Goal: Task Accomplishment & Management: Use online tool/utility

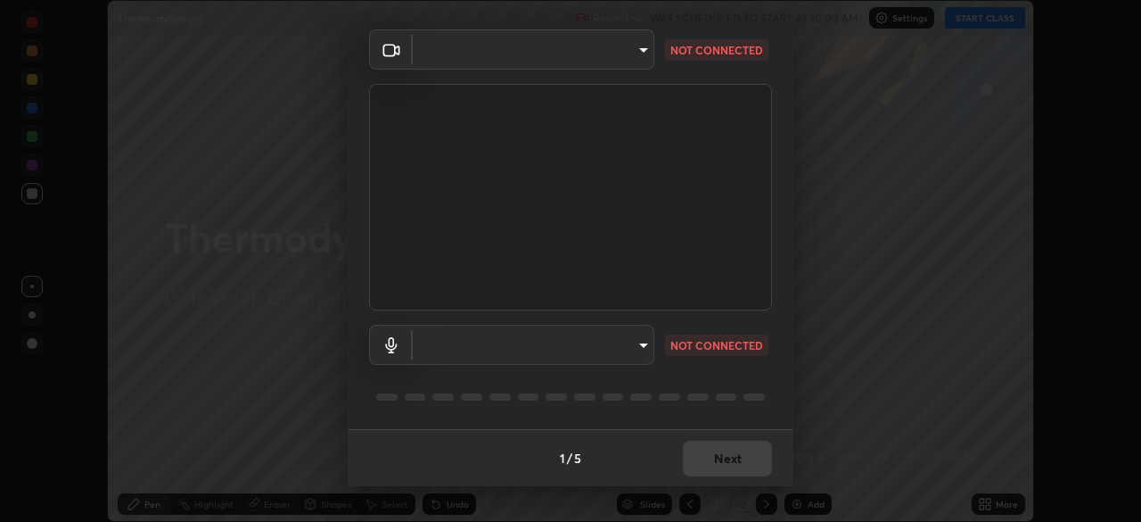
type input "ca2178d49a5cb12192a3fb46c4f9e24c845582a8c54499e9c28839f421edfd75"
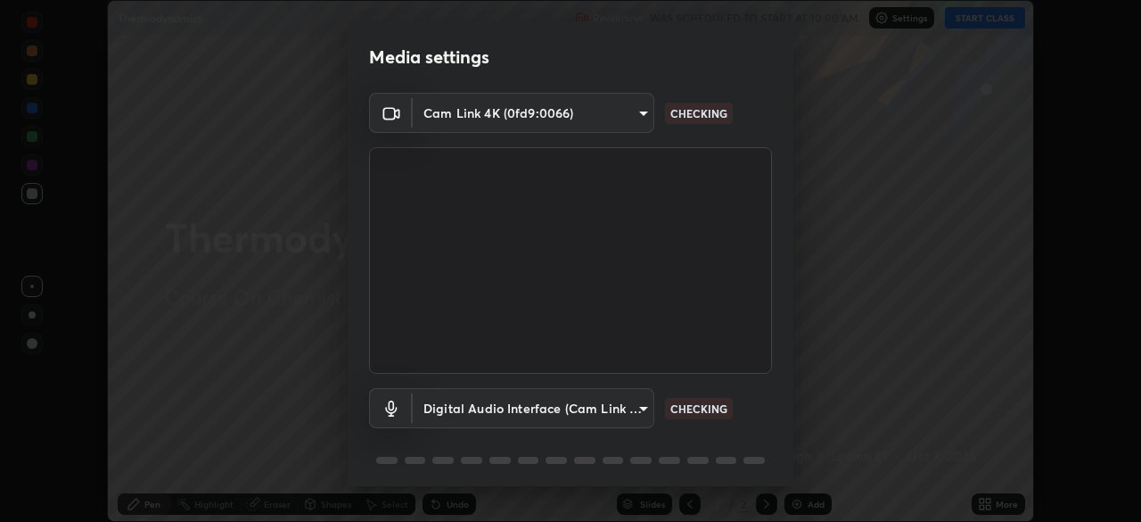
scroll to position [63, 0]
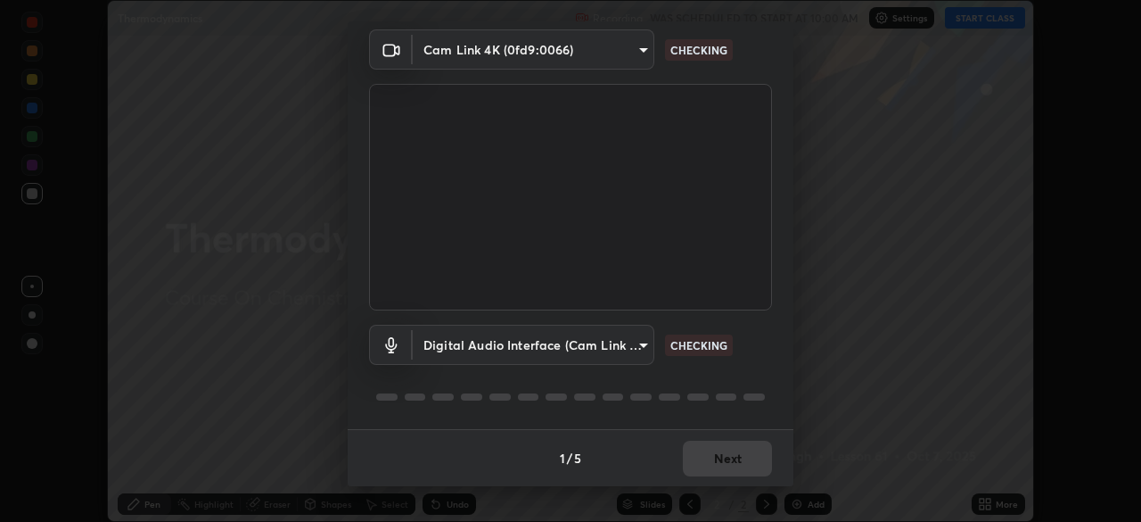
click at [593, 344] on body "Erase all Thermodynamics Recording WAS SCHEDULED TO START AT 10:00 AM Settings …" at bounding box center [570, 261] width 1141 height 522
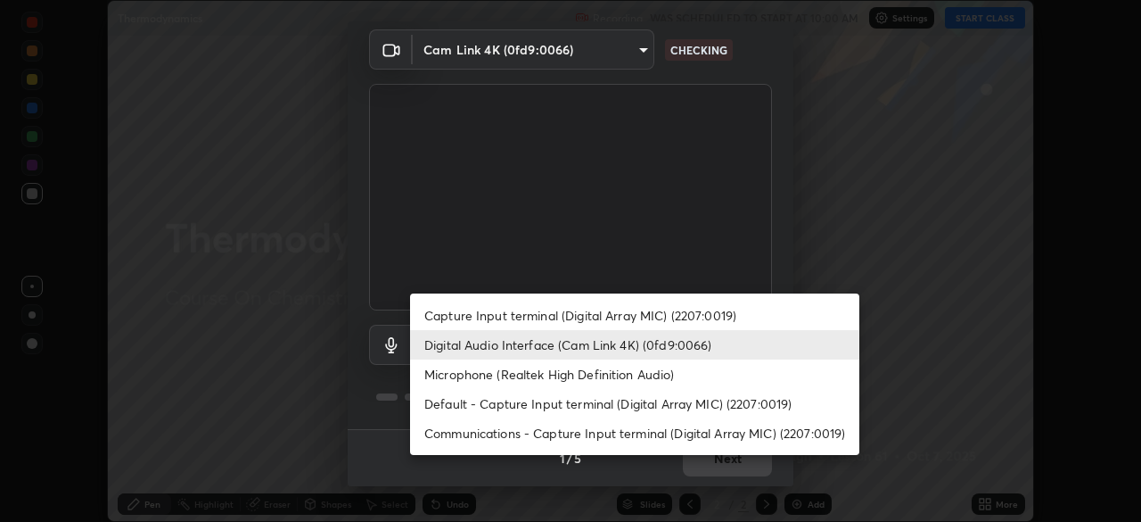
click at [554, 378] on li "Microphone (Realtek High Definition Audio)" at bounding box center [634, 373] width 449 height 29
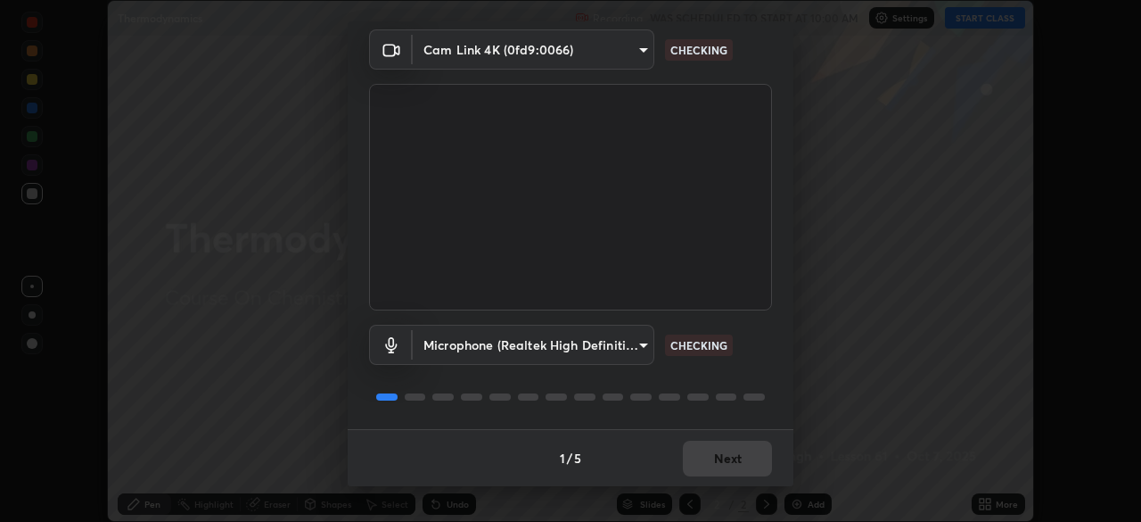
click at [602, 339] on body "Erase all Thermodynamics Recording WAS SCHEDULED TO START AT 10:00 AM Settings …" at bounding box center [570, 261] width 1141 height 522
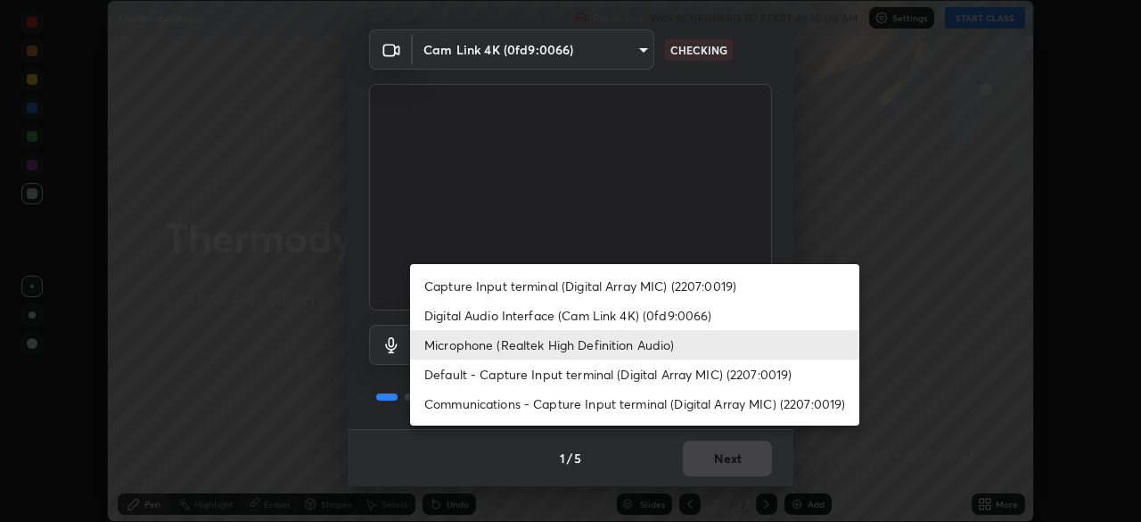
click at [581, 388] on li "Default - Capture Input terminal (Digital Array MIC) (2207:0019)" at bounding box center [634, 373] width 449 height 29
type input "default"
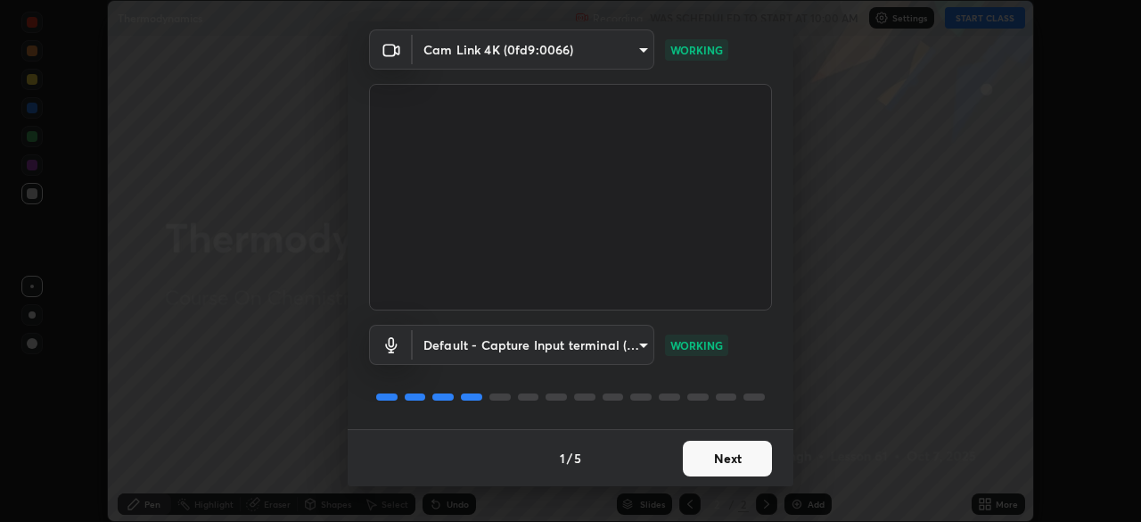
click at [726, 452] on button "Next" at bounding box center [727, 458] width 89 height 36
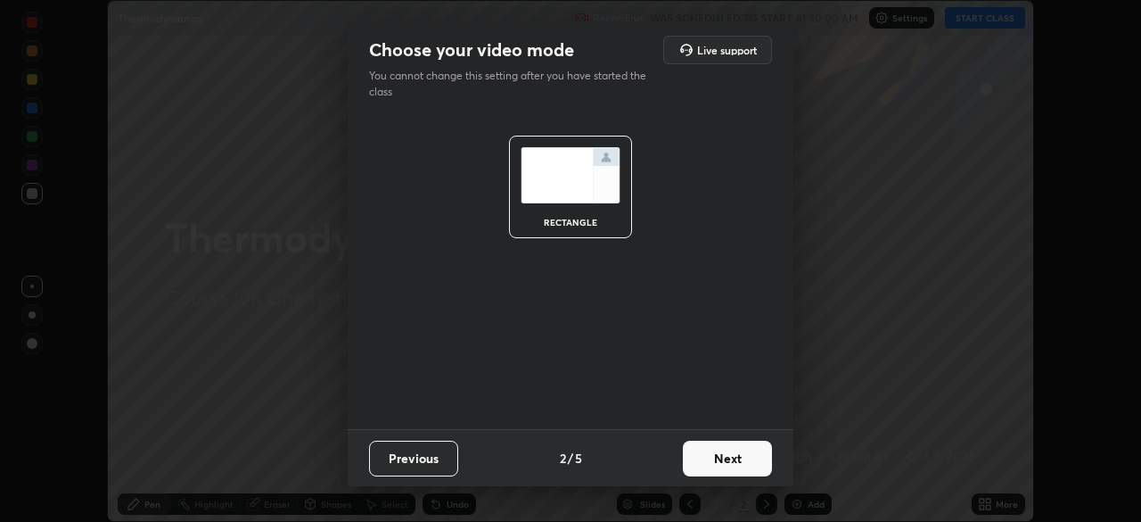
scroll to position [0, 0]
click at [733, 458] on button "Next" at bounding box center [727, 458] width 89 height 36
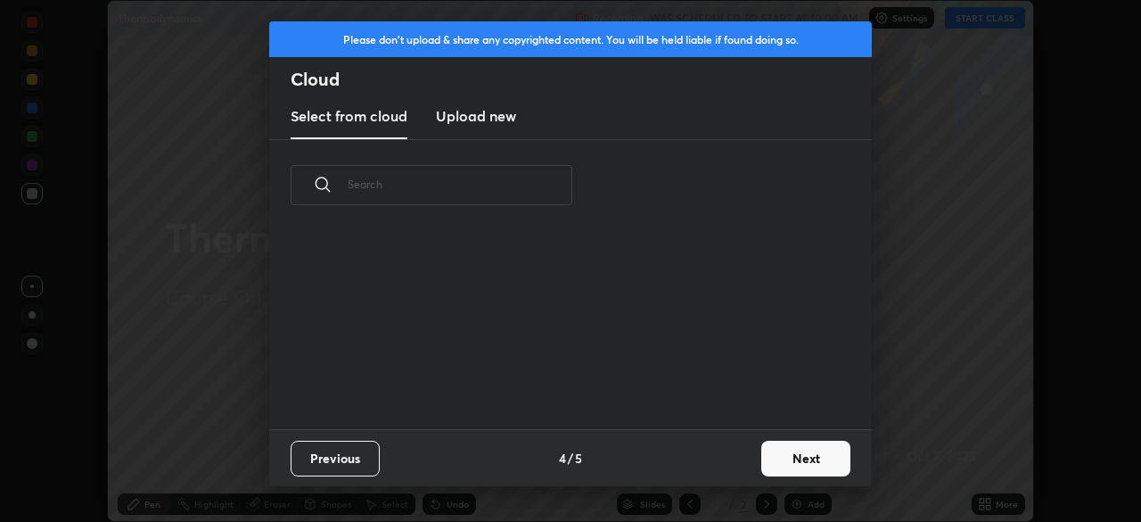
click at [764, 448] on button "Next" at bounding box center [805, 458] width 89 height 36
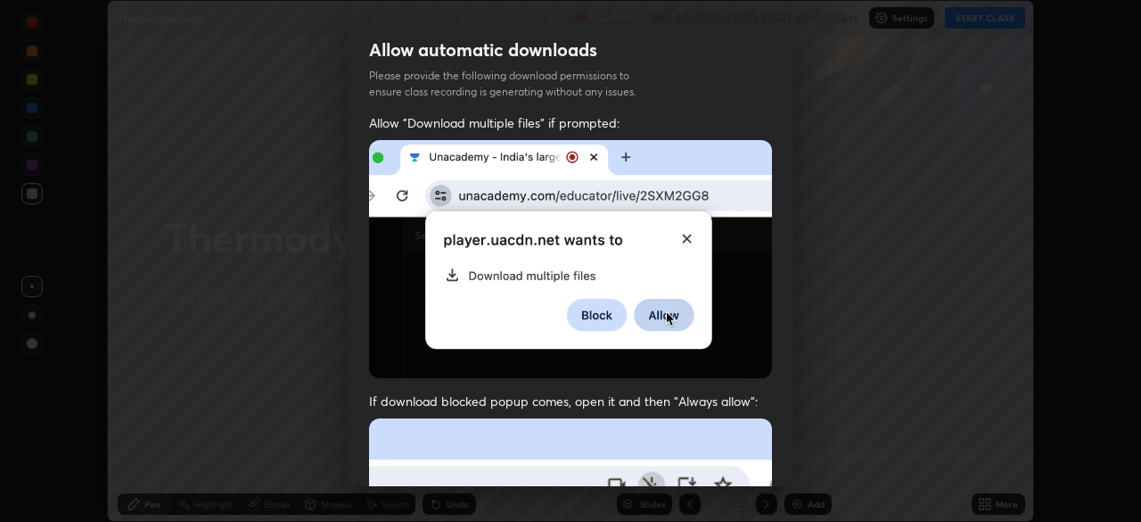
click at [778, 443] on div "Allow "Download multiple files" if prompted: If download blocked popup comes, o…" at bounding box center [571, 489] width 446 height 751
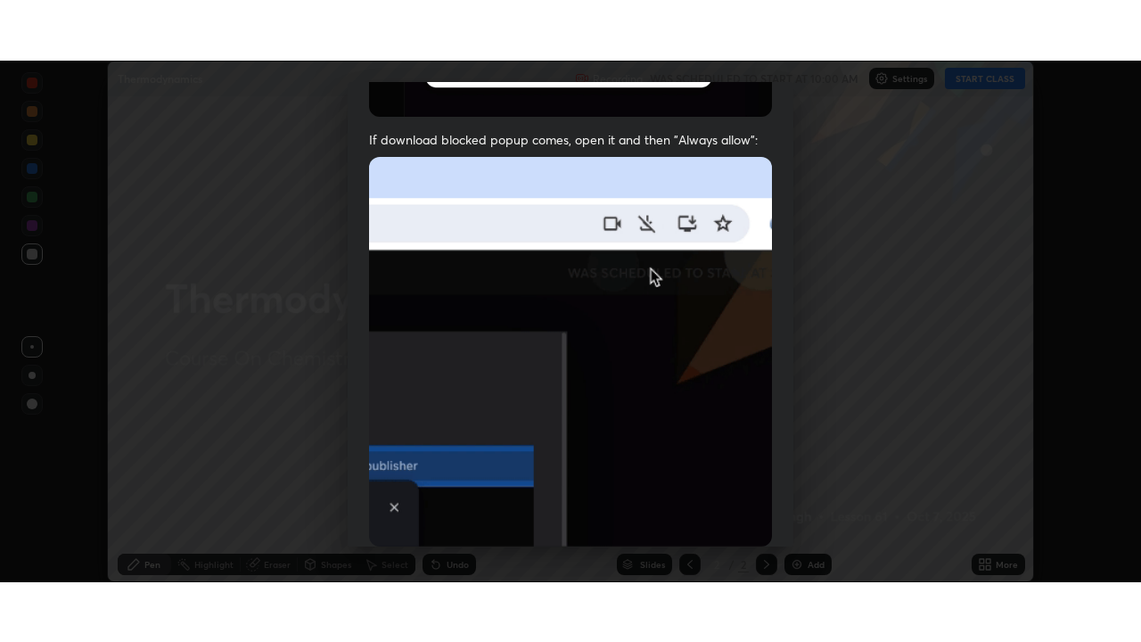
scroll to position [427, 0]
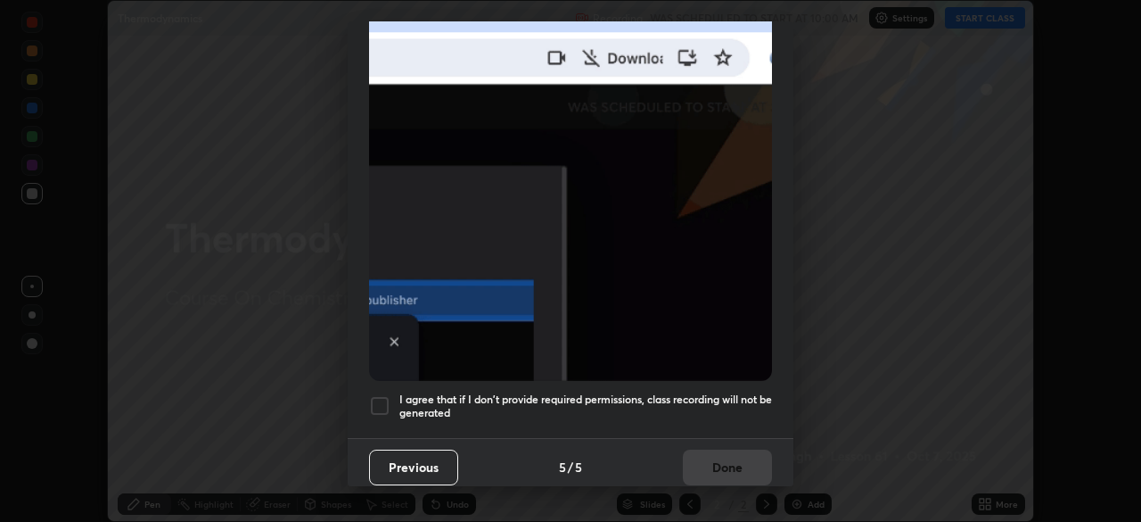
click at [376, 395] on div at bounding box center [379, 405] width 21 height 21
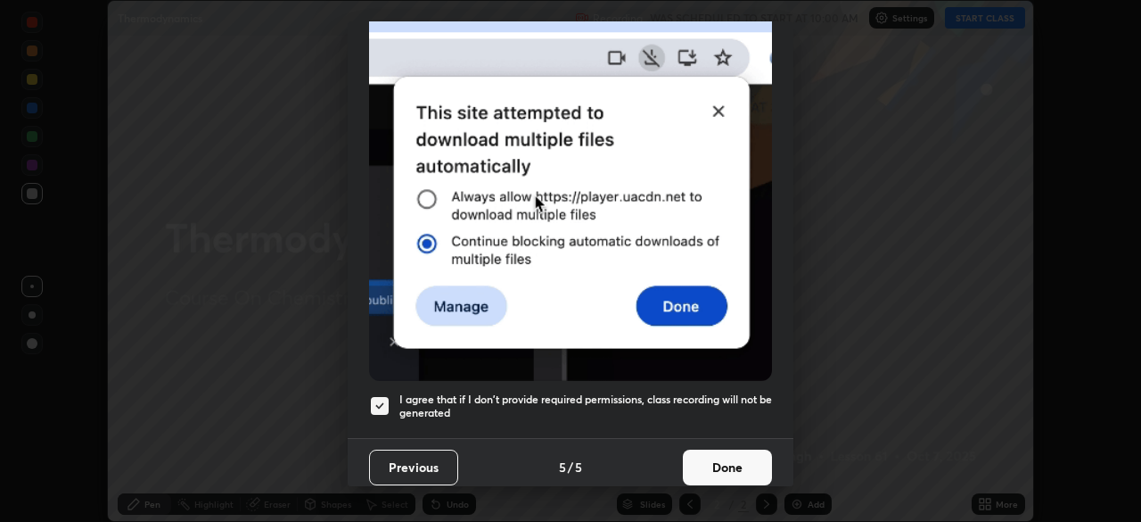
click at [721, 449] on button "Done" at bounding box center [727, 467] width 89 height 36
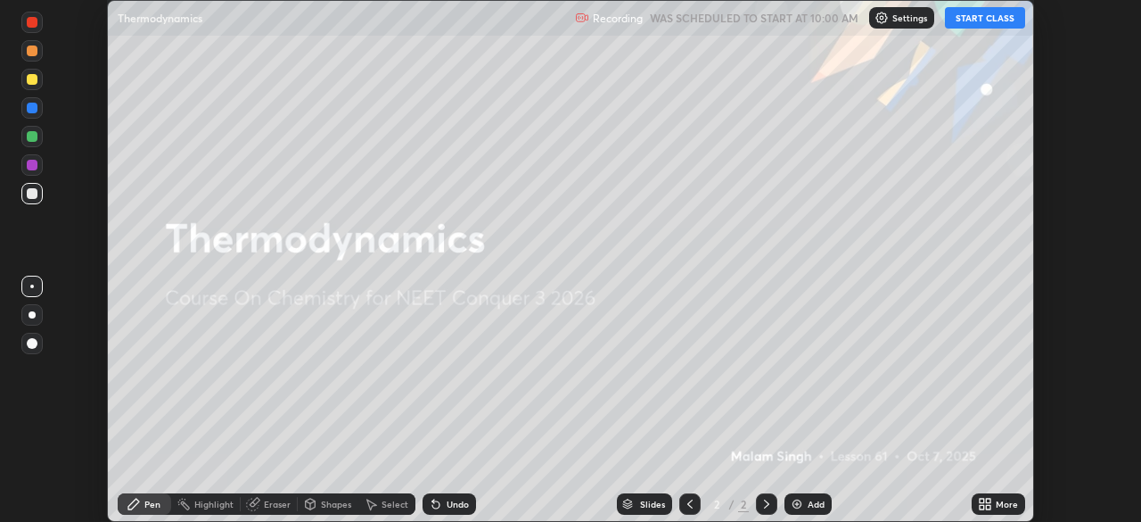
click at [1010, 14] on button "START CLASS" at bounding box center [985, 17] width 80 height 21
click at [981, 501] on icon at bounding box center [982, 500] width 4 height 4
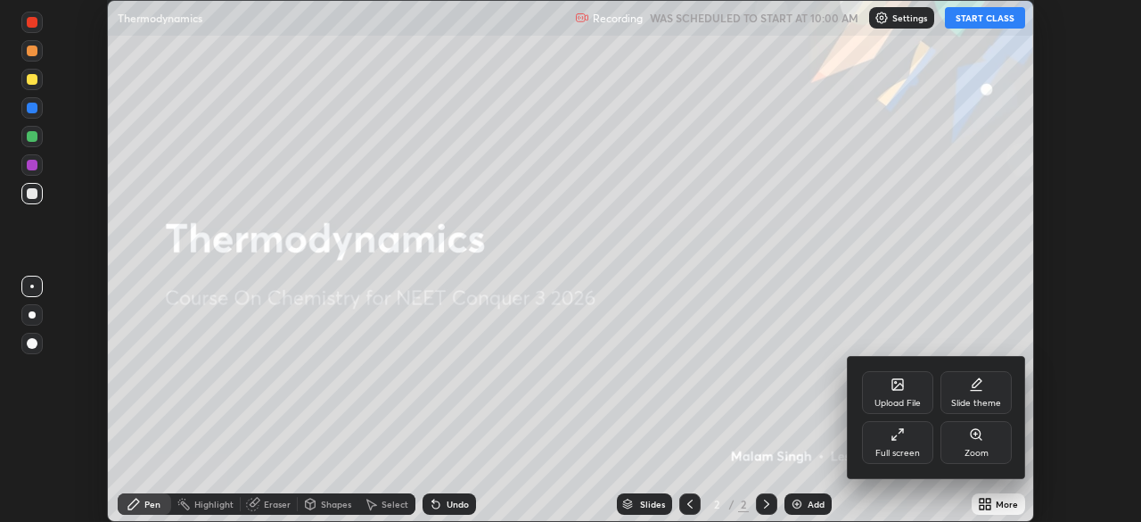
click at [920, 448] on div "Full screen" at bounding box center [897, 442] width 71 height 43
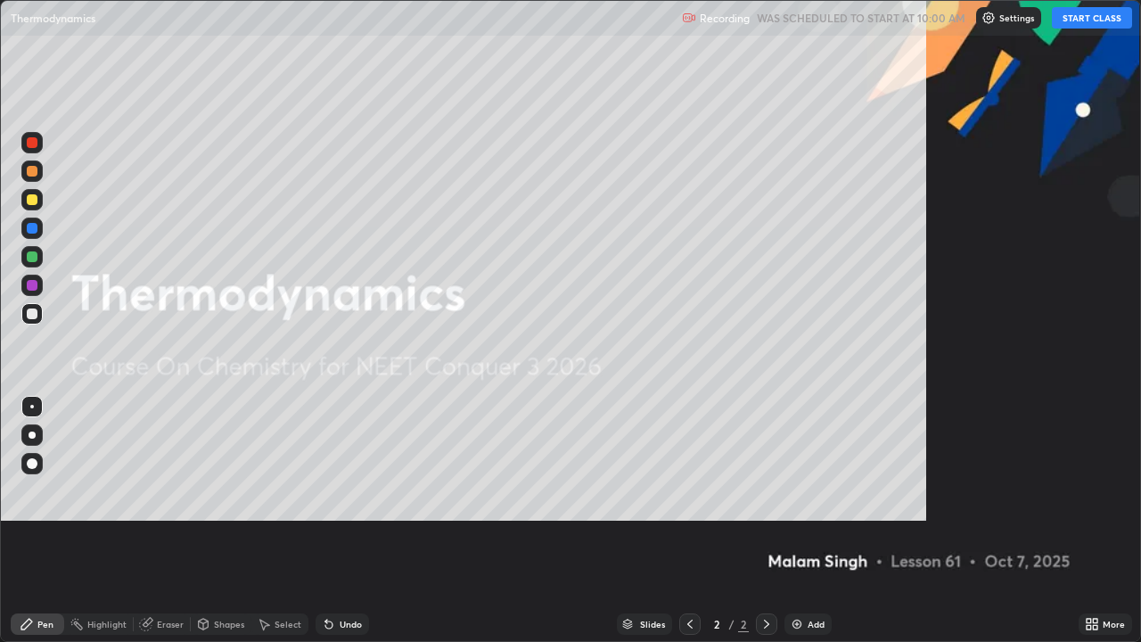
scroll to position [0, 0]
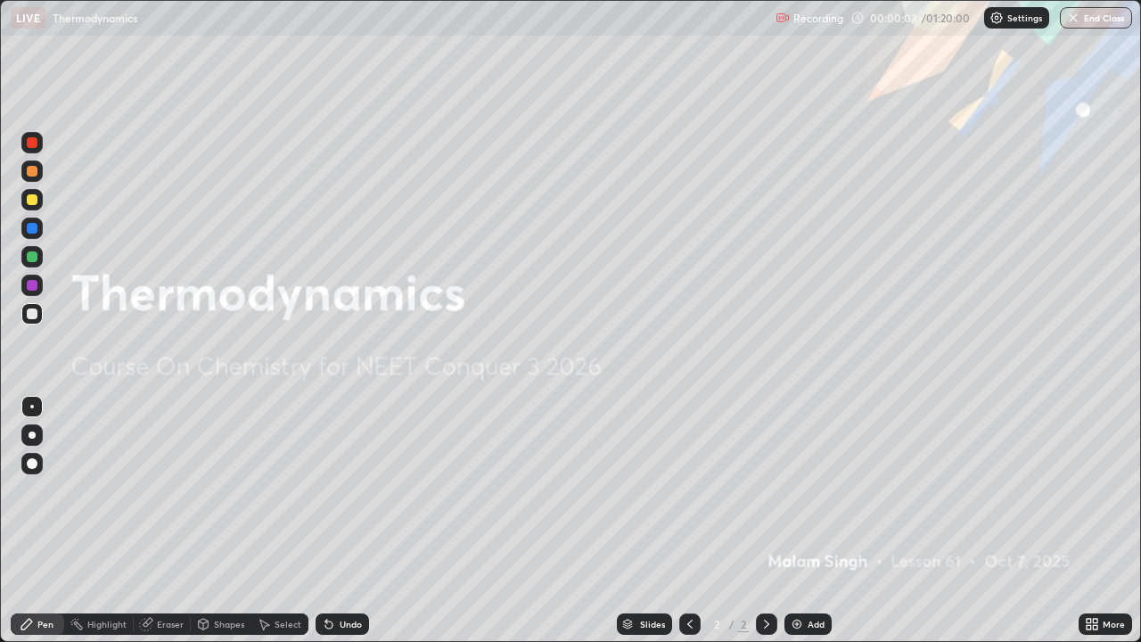
click at [45, 426] on div at bounding box center [32, 435] width 29 height 29
click at [37, 170] on div at bounding box center [32, 171] width 11 height 11
click at [794, 521] on img at bounding box center [797, 624] width 14 height 14
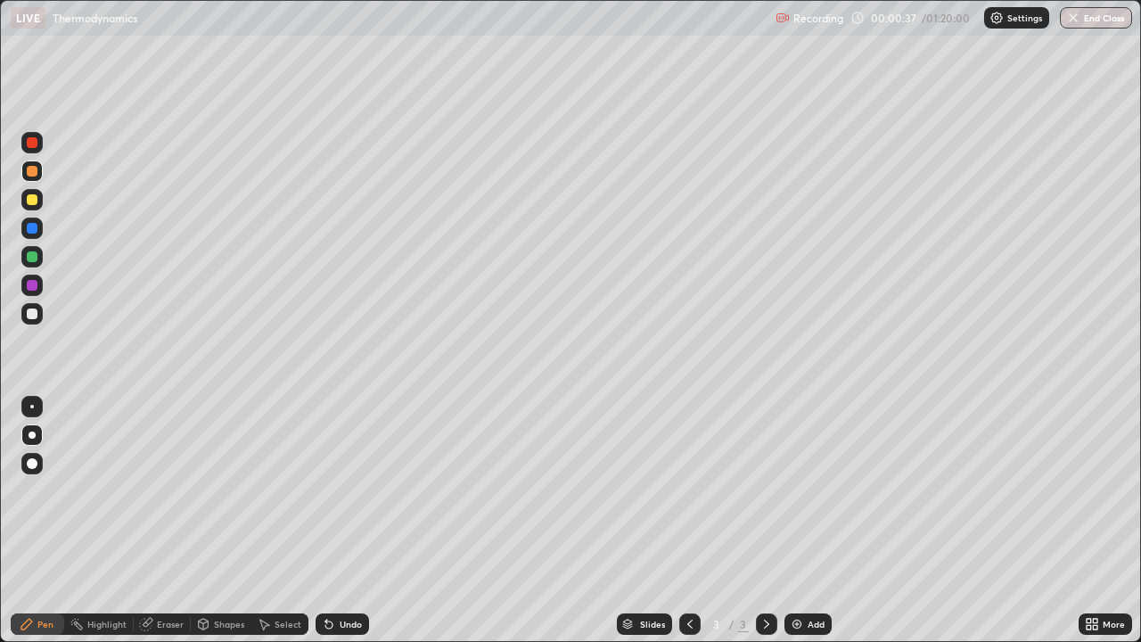
click at [32, 315] on div at bounding box center [32, 313] width 11 height 11
click at [33, 206] on div at bounding box center [31, 199] width 21 height 21
click at [36, 313] on div at bounding box center [32, 313] width 11 height 11
click at [210, 521] on div "Shapes" at bounding box center [221, 623] width 61 height 21
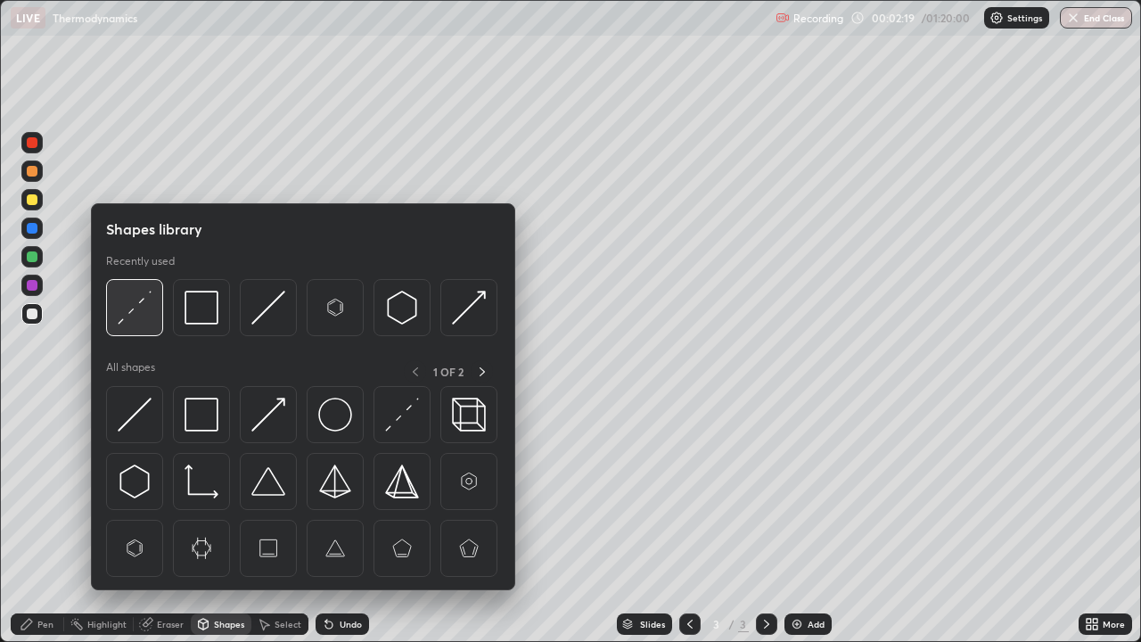
click at [127, 318] on img at bounding box center [135, 308] width 34 height 34
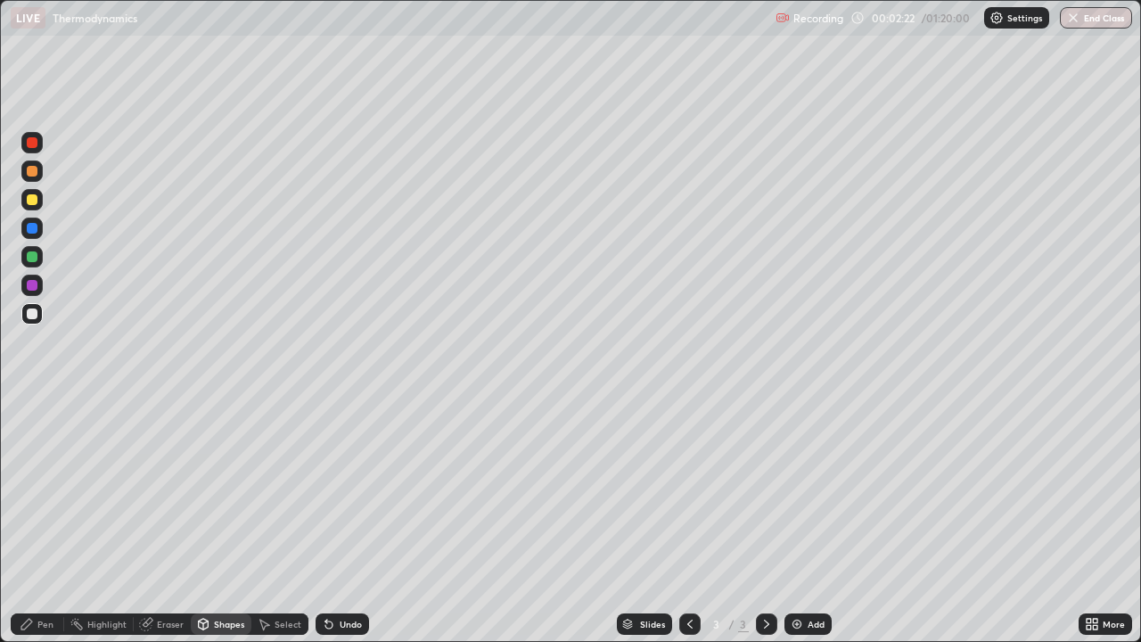
click at [46, 521] on div "Pen" at bounding box center [45, 624] width 16 height 9
click at [35, 201] on div at bounding box center [32, 199] width 11 height 11
click at [39, 313] on div at bounding box center [31, 313] width 21 height 21
click at [32, 201] on div at bounding box center [32, 199] width 11 height 11
click at [36, 315] on div at bounding box center [32, 313] width 11 height 11
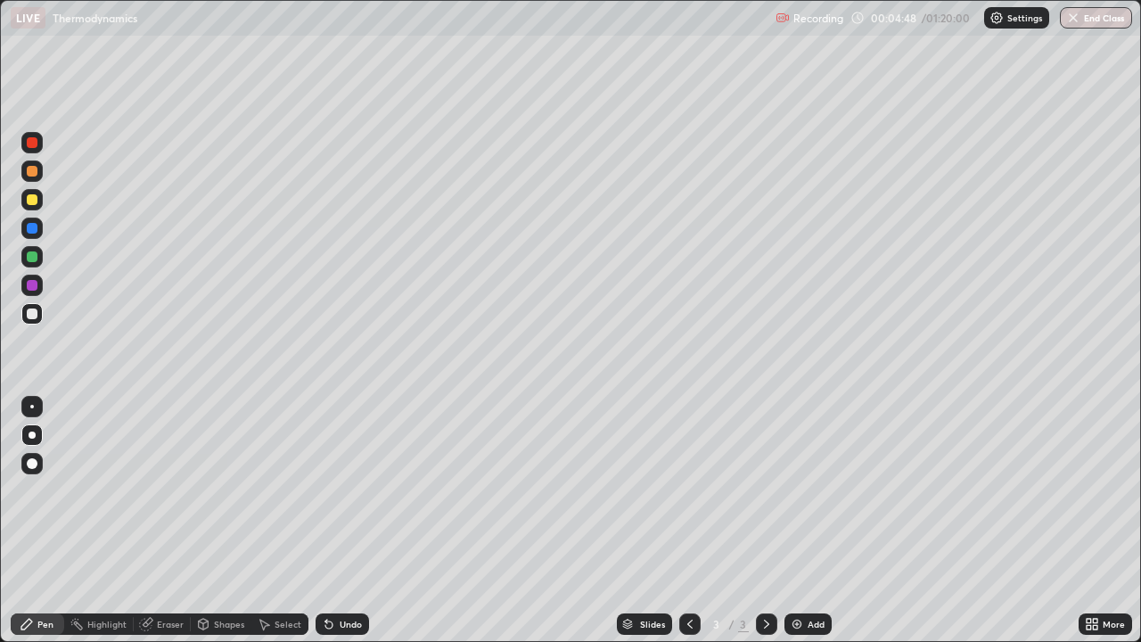
click at [33, 261] on div at bounding box center [32, 256] width 11 height 11
click at [793, 521] on img at bounding box center [797, 624] width 14 height 14
click at [34, 170] on div at bounding box center [32, 171] width 11 height 11
click at [325, 521] on icon at bounding box center [326, 621] width 2 height 2
click at [275, 521] on div "Select" at bounding box center [288, 624] width 27 height 9
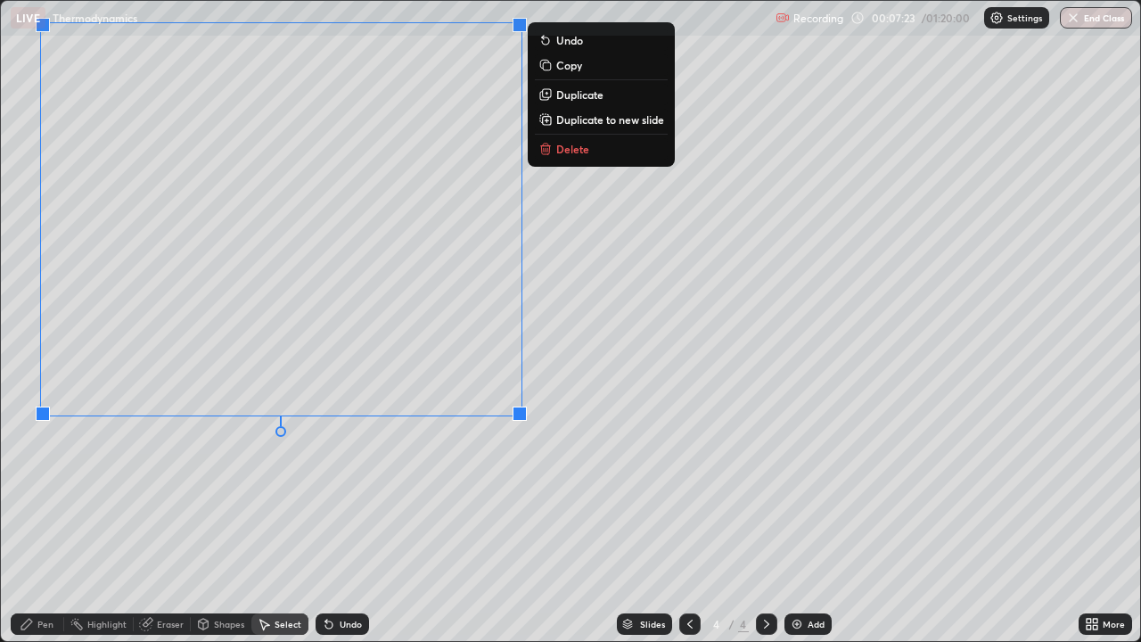
click at [375, 484] on div "0 ° Undo Copy Duplicate Duplicate to new slide Delete" at bounding box center [570, 321] width 1139 height 640
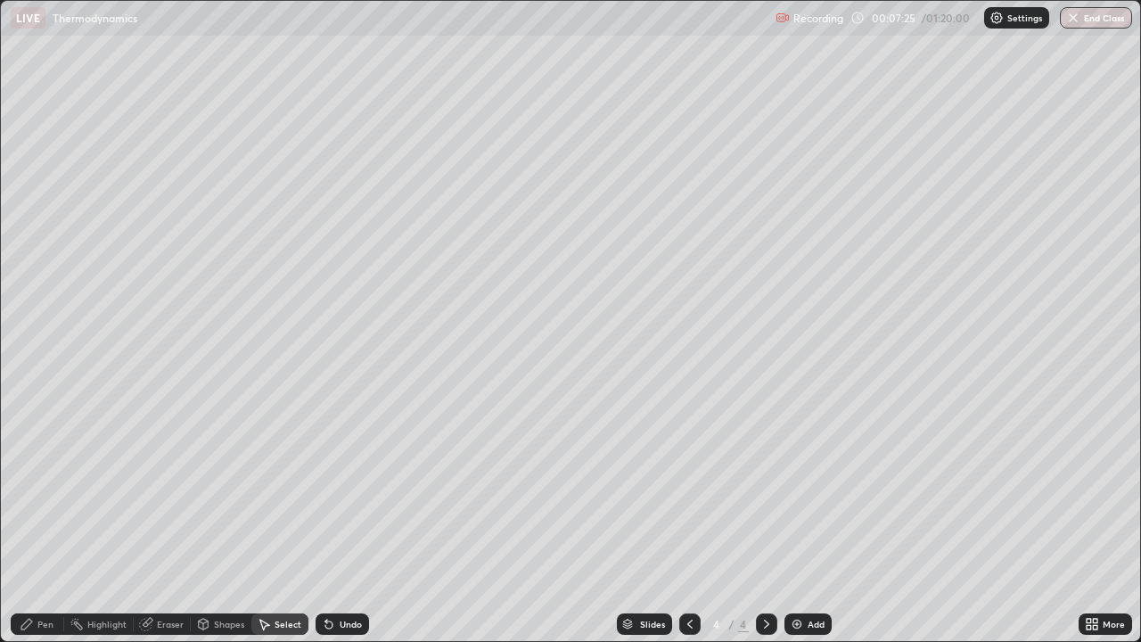
click at [38, 521] on div "Pen" at bounding box center [45, 624] width 16 height 9
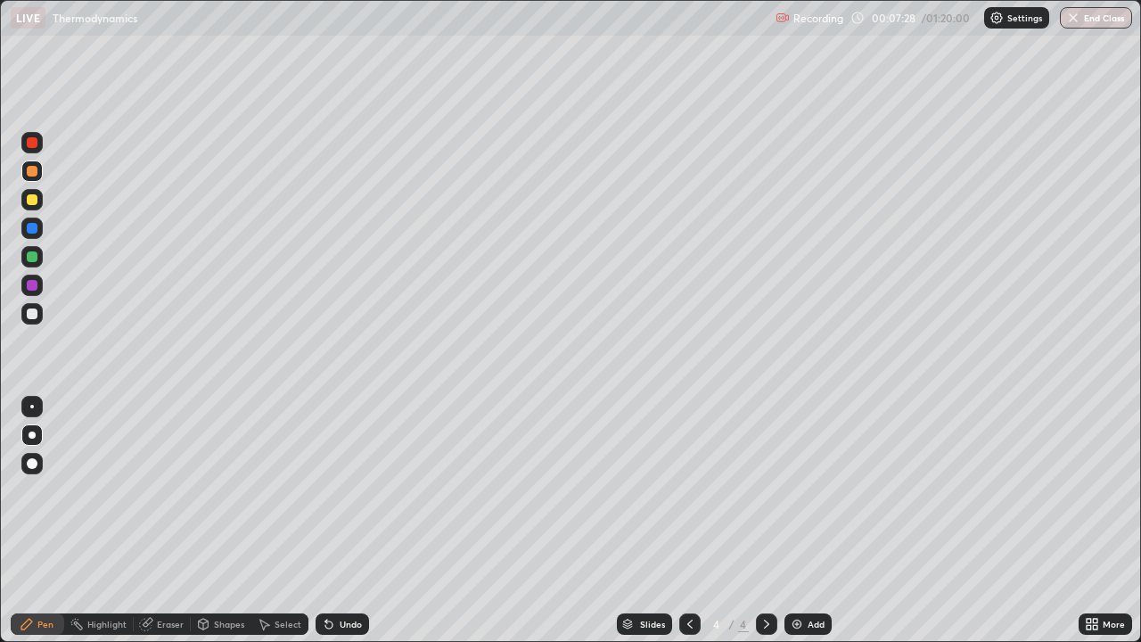
click at [35, 256] on div at bounding box center [32, 256] width 11 height 11
click at [224, 521] on div "Shapes" at bounding box center [229, 624] width 30 height 9
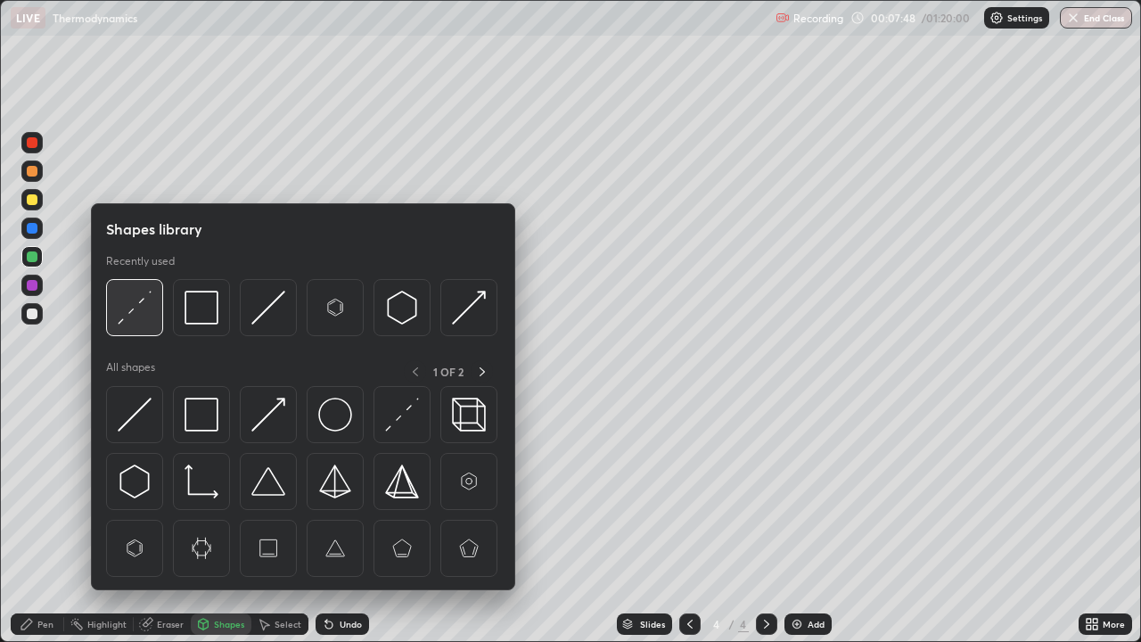
click at [136, 323] on img at bounding box center [135, 308] width 34 height 34
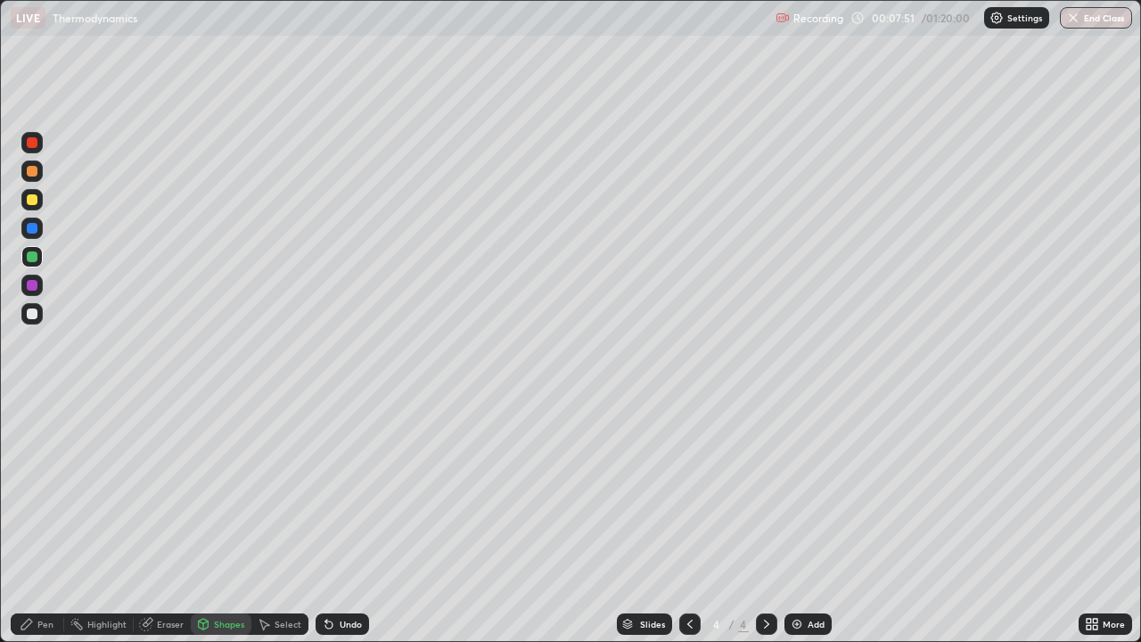
click at [42, 521] on div "Pen" at bounding box center [45, 624] width 16 height 9
click at [28, 312] on div at bounding box center [32, 313] width 11 height 11
click at [28, 201] on div at bounding box center [32, 199] width 11 height 11
click at [29, 312] on div at bounding box center [32, 313] width 11 height 11
click at [687, 521] on icon at bounding box center [690, 624] width 14 height 14
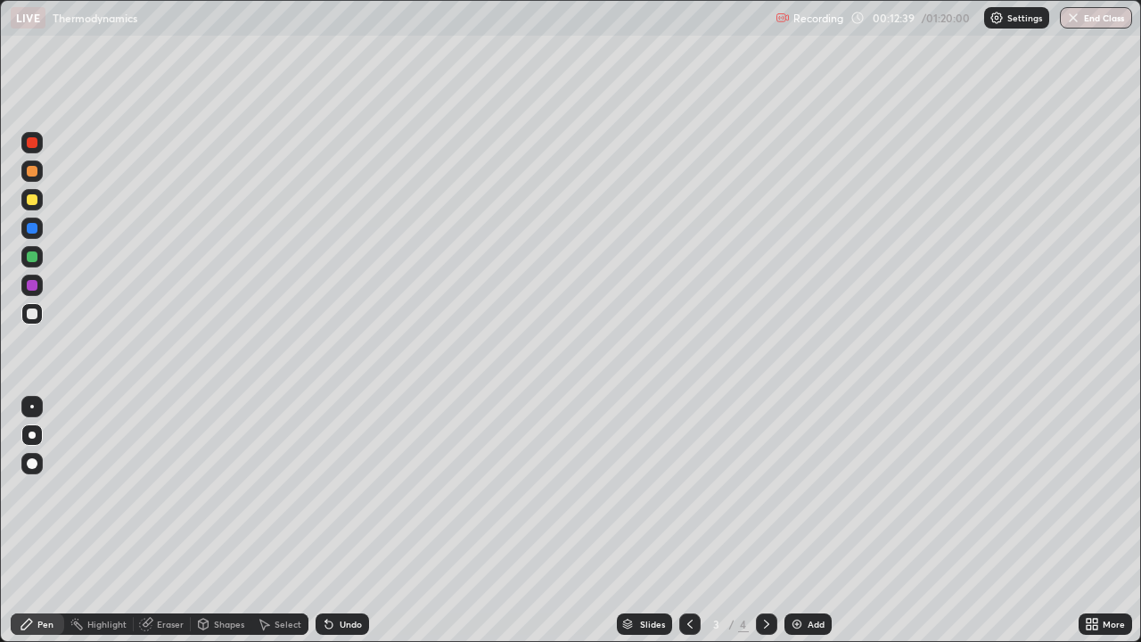
click at [765, 521] on icon at bounding box center [767, 624] width 14 height 14
click at [793, 521] on div "Add" at bounding box center [808, 623] width 47 height 21
click at [31, 207] on div at bounding box center [31, 199] width 21 height 21
click at [686, 521] on div at bounding box center [689, 623] width 21 height 21
click at [27, 310] on div at bounding box center [32, 313] width 11 height 11
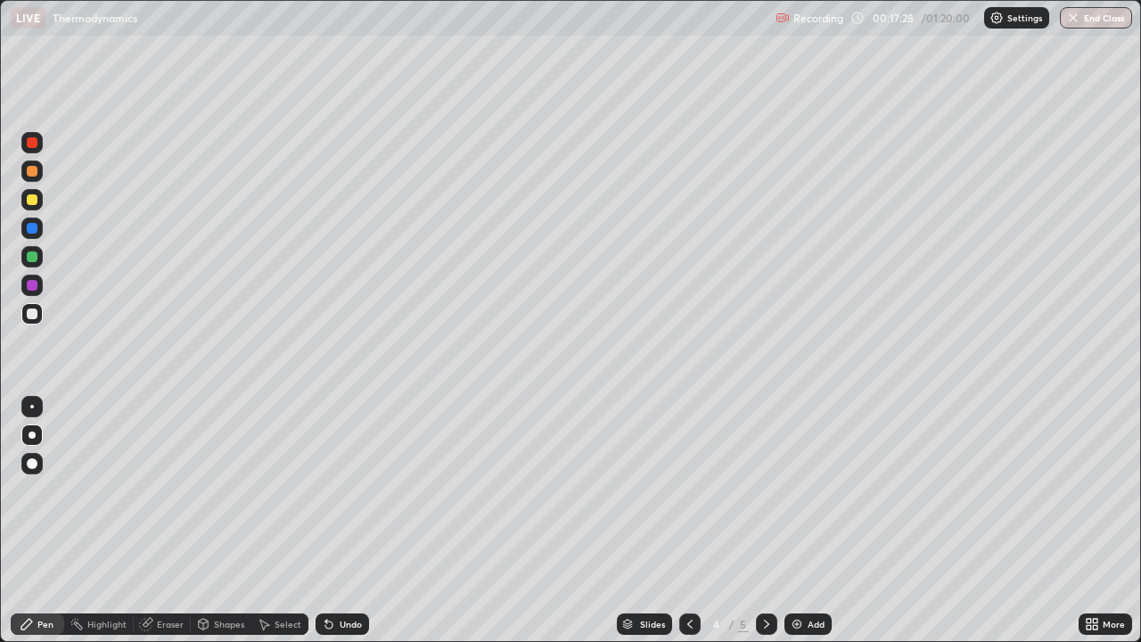
click at [765, 521] on icon at bounding box center [767, 624] width 14 height 14
click at [797, 521] on img at bounding box center [797, 624] width 14 height 14
click at [34, 175] on div at bounding box center [32, 171] width 11 height 11
click at [32, 314] on div at bounding box center [32, 313] width 11 height 11
click at [30, 208] on div at bounding box center [31, 199] width 21 height 21
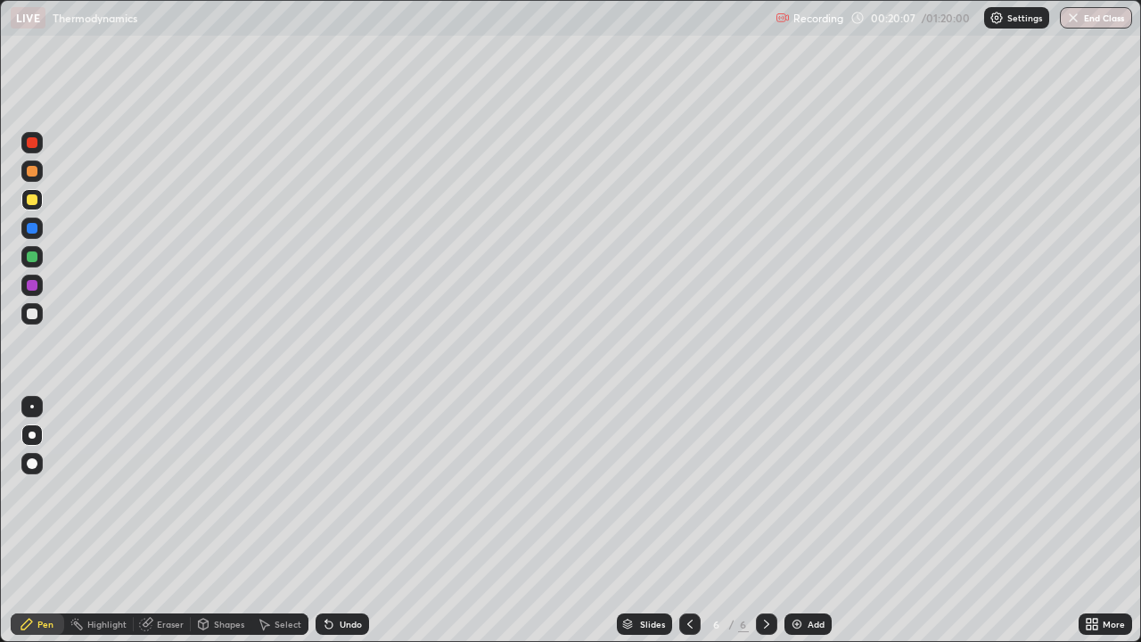
click at [29, 320] on div at bounding box center [31, 313] width 21 height 21
click at [799, 521] on img at bounding box center [797, 624] width 14 height 14
click at [32, 170] on div at bounding box center [32, 171] width 11 height 11
click at [30, 261] on div at bounding box center [32, 256] width 11 height 11
click at [31, 312] on div at bounding box center [32, 313] width 11 height 11
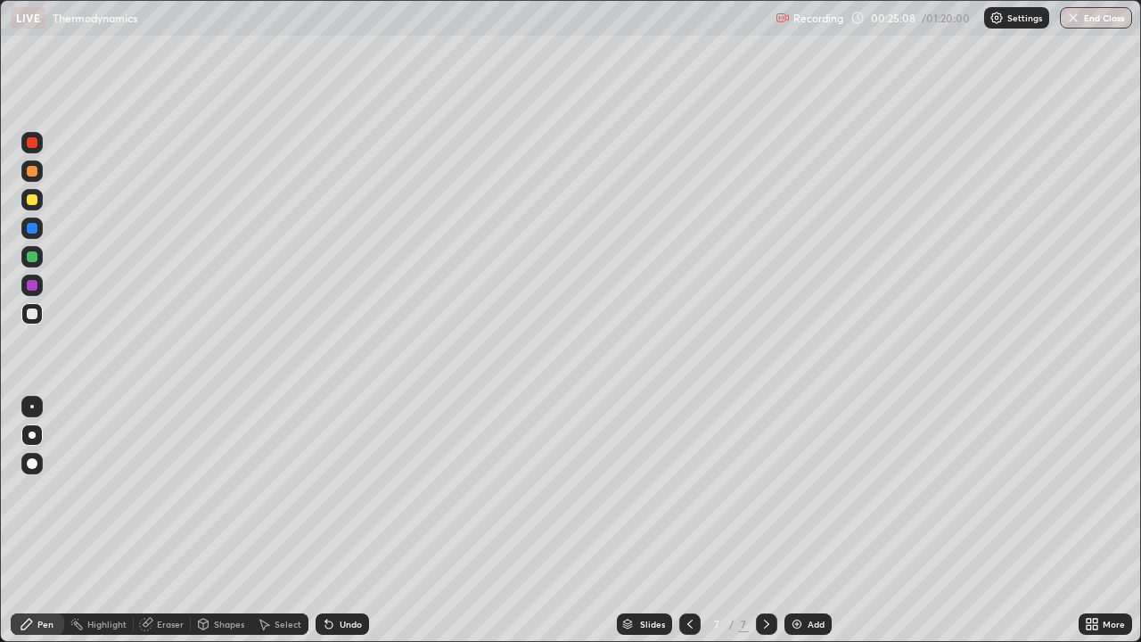
click at [29, 316] on div at bounding box center [32, 313] width 11 height 11
click at [22, 198] on div at bounding box center [31, 199] width 21 height 21
click at [215, 521] on div "Shapes" at bounding box center [229, 624] width 30 height 9
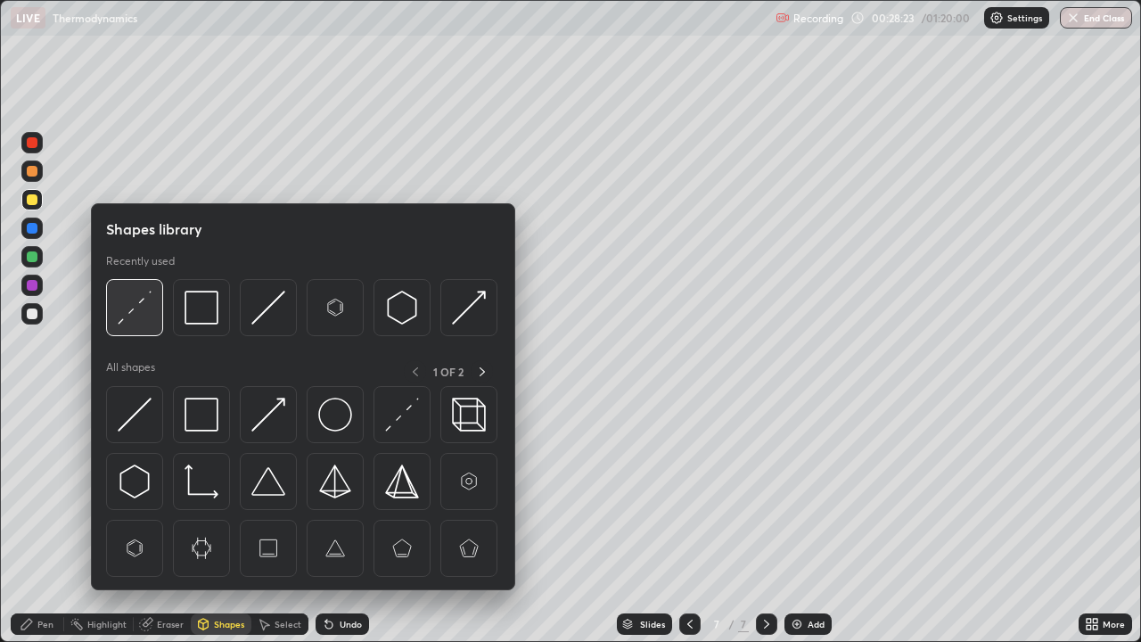
click at [143, 316] on img at bounding box center [135, 308] width 34 height 34
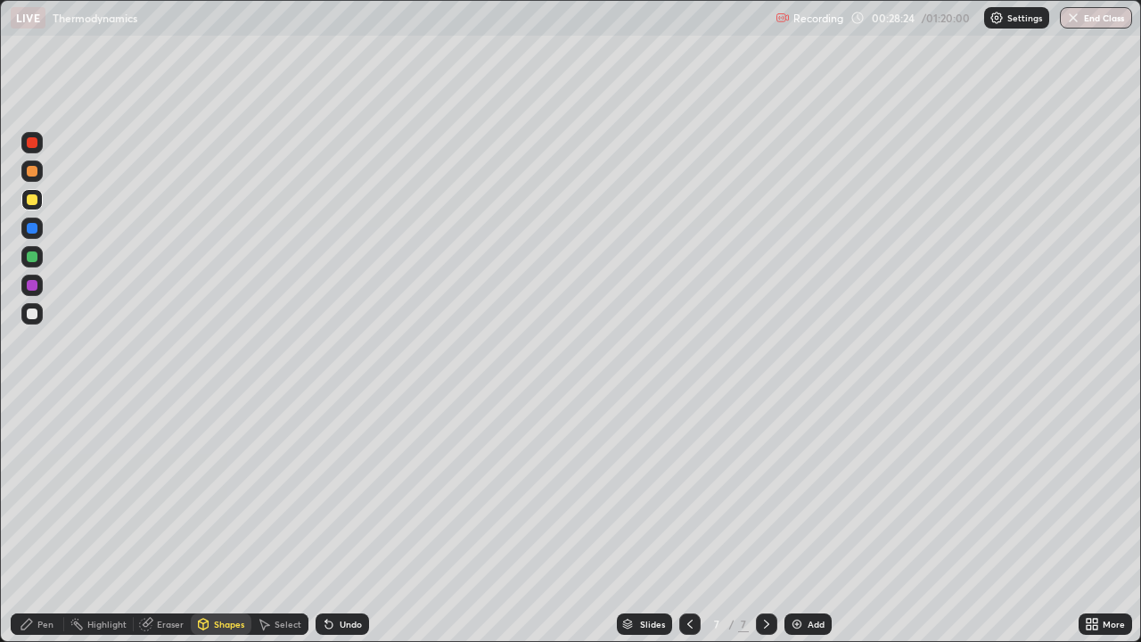
click at [32, 316] on div at bounding box center [32, 313] width 11 height 11
click at [279, 521] on div "Select" at bounding box center [288, 624] width 27 height 9
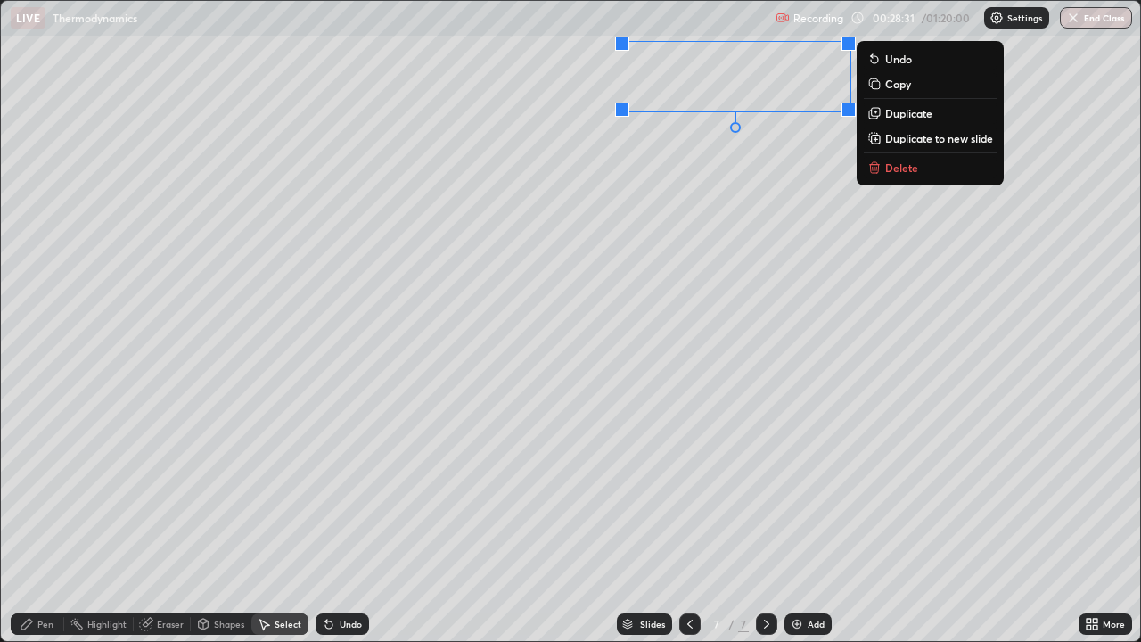
click at [649, 184] on div "0 ° Undo Copy Duplicate Duplicate to new slide Delete" at bounding box center [570, 321] width 1139 height 640
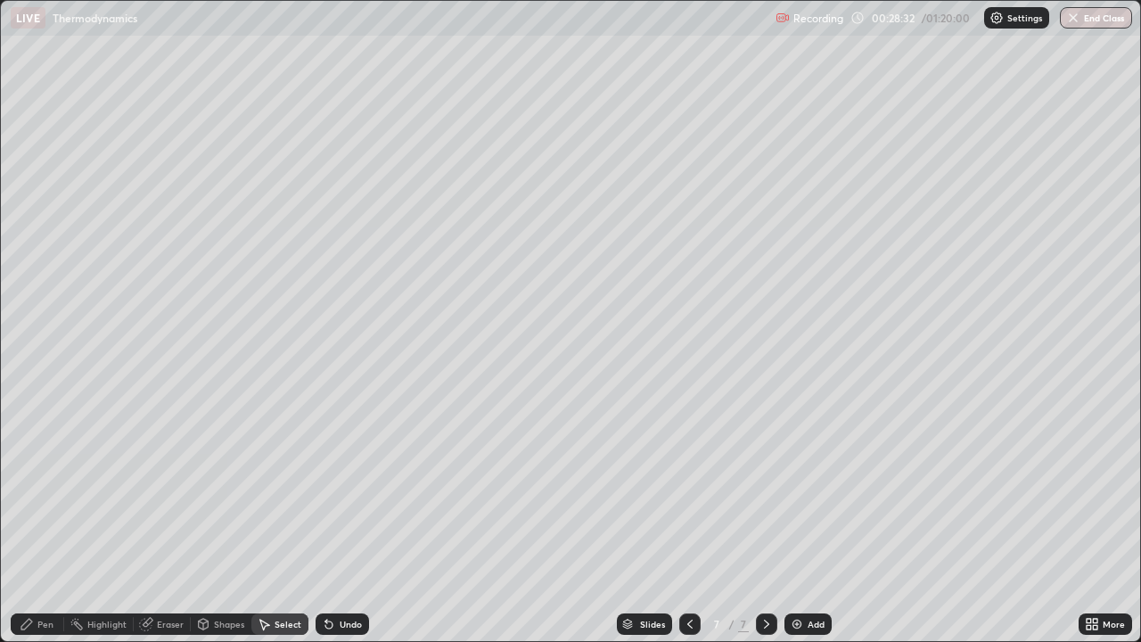
click at [53, 521] on div "Pen" at bounding box center [45, 624] width 16 height 9
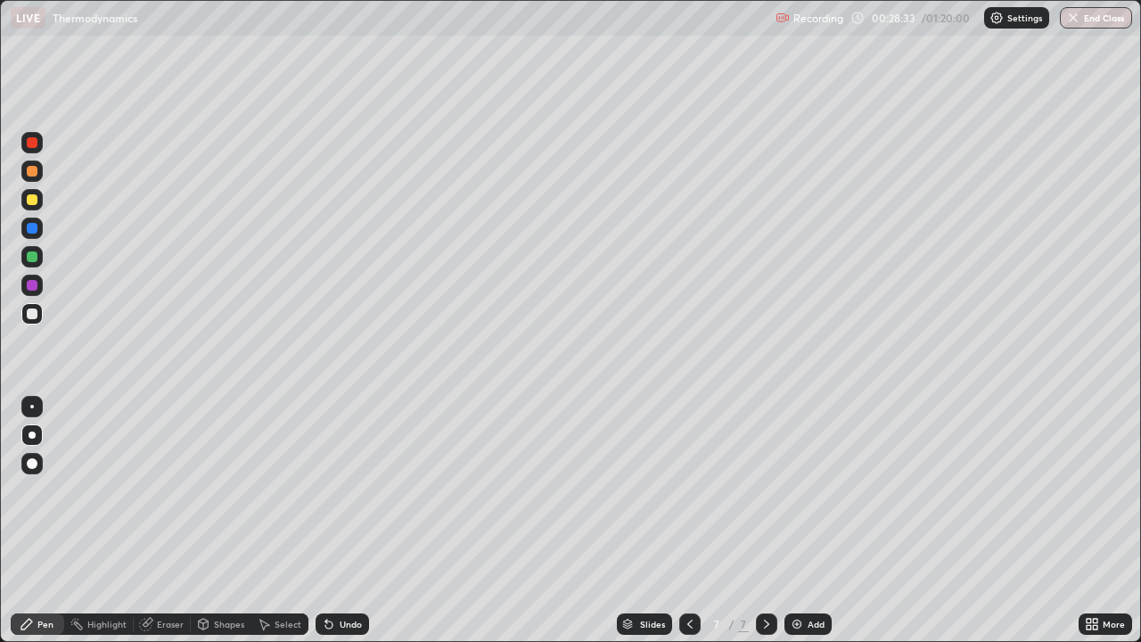
click at [37, 317] on div at bounding box center [32, 313] width 11 height 11
click at [1090, 521] on icon at bounding box center [1089, 621] width 4 height 4
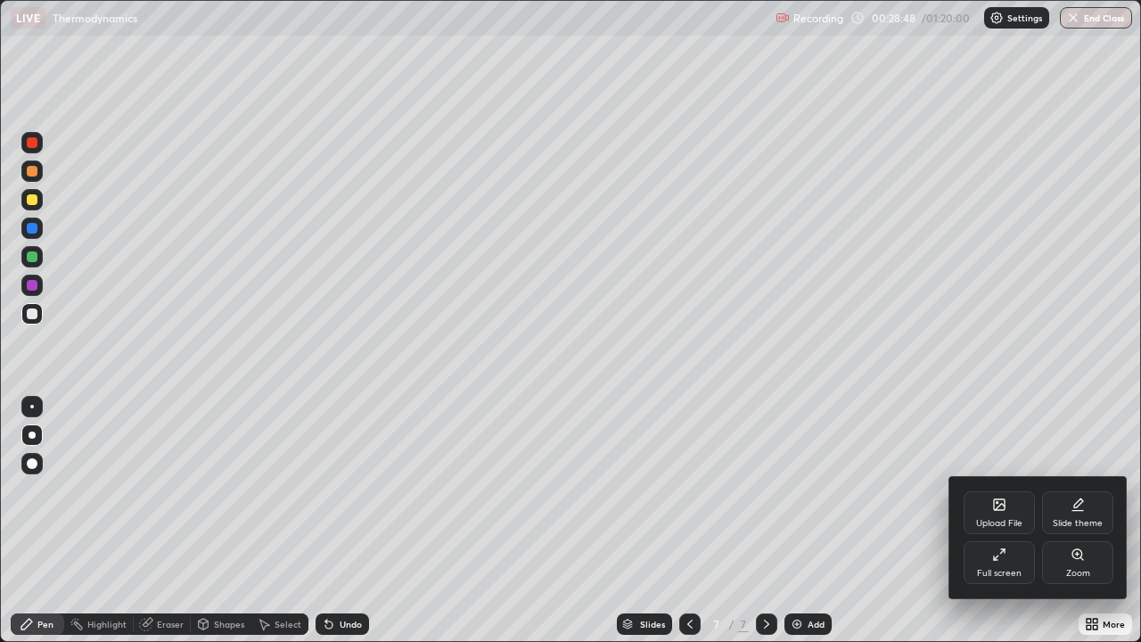
click at [1001, 521] on div "Full screen" at bounding box center [999, 562] width 71 height 43
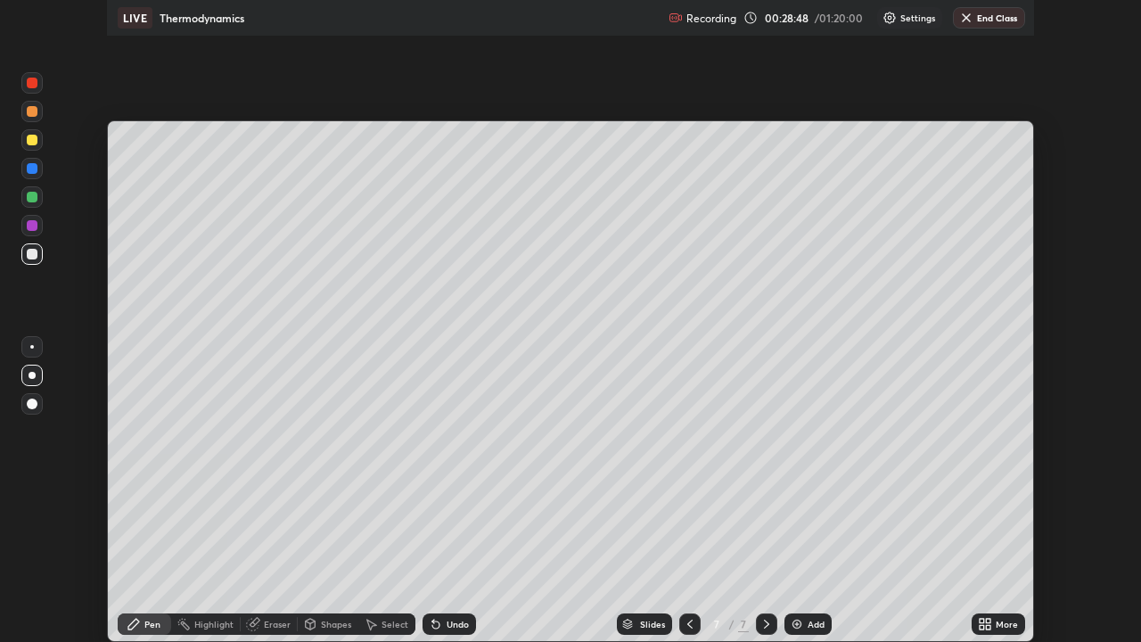
scroll to position [88636, 88017]
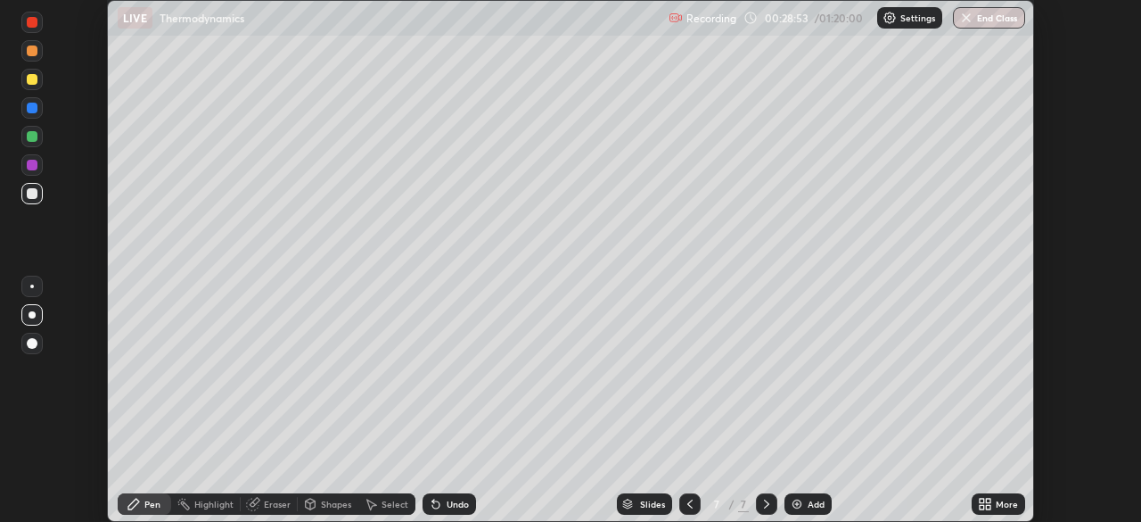
click at [983, 502] on icon at bounding box center [982, 500] width 4 height 4
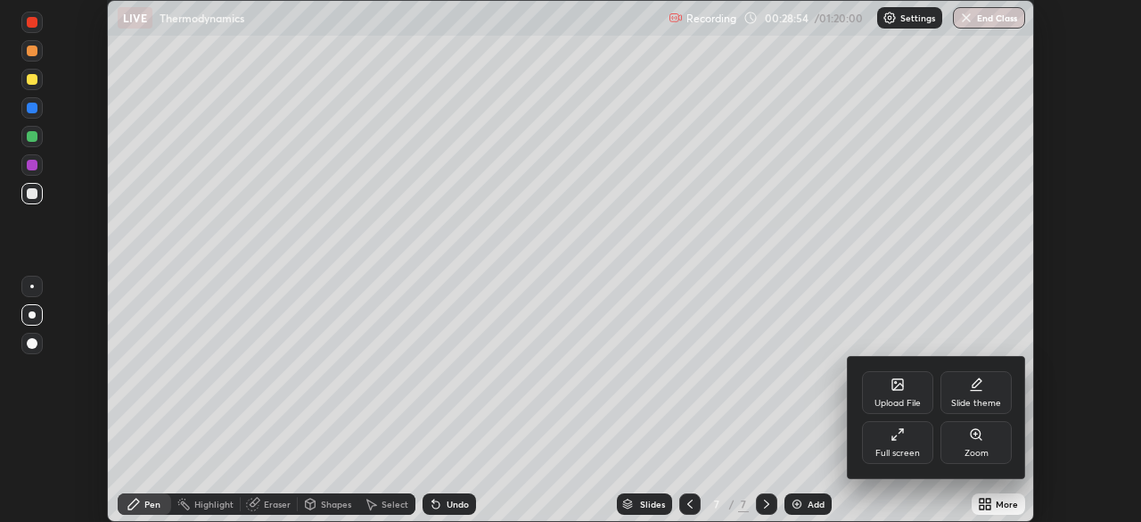
click at [887, 442] on div "Full screen" at bounding box center [897, 442] width 71 height 43
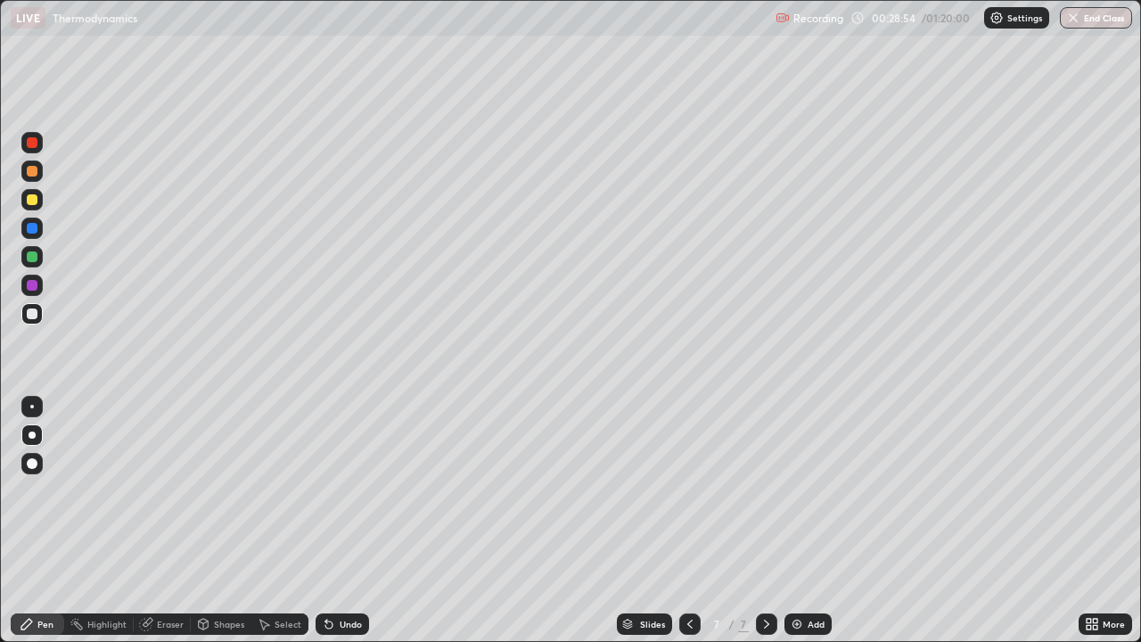
scroll to position [642, 1141]
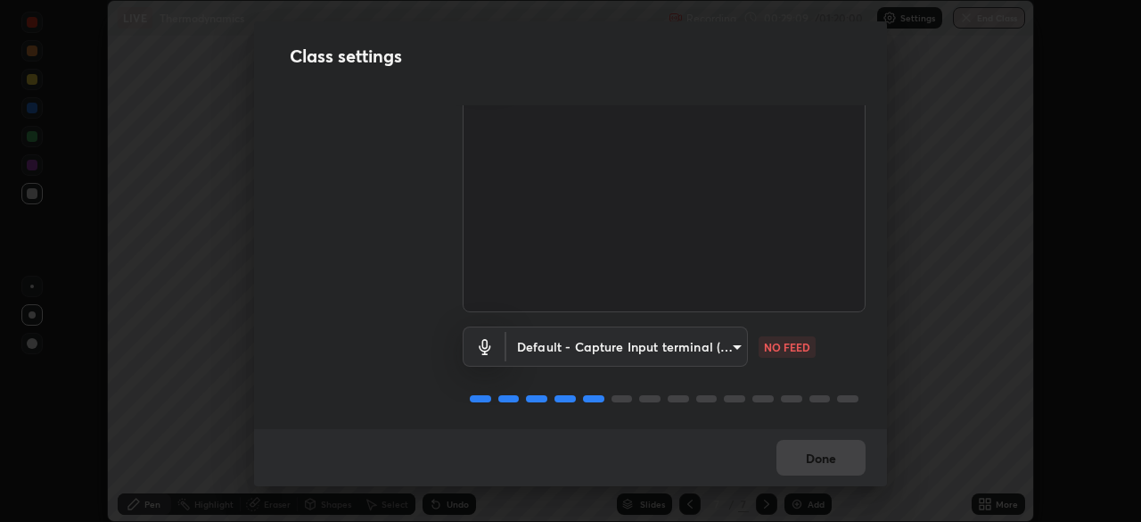
scroll to position [81, 0]
click at [707, 329] on body "Erase all LIVE Thermodynamics Recording 00:29:12 / 01:20:00 Settings End Class …" at bounding box center [570, 261] width 1141 height 522
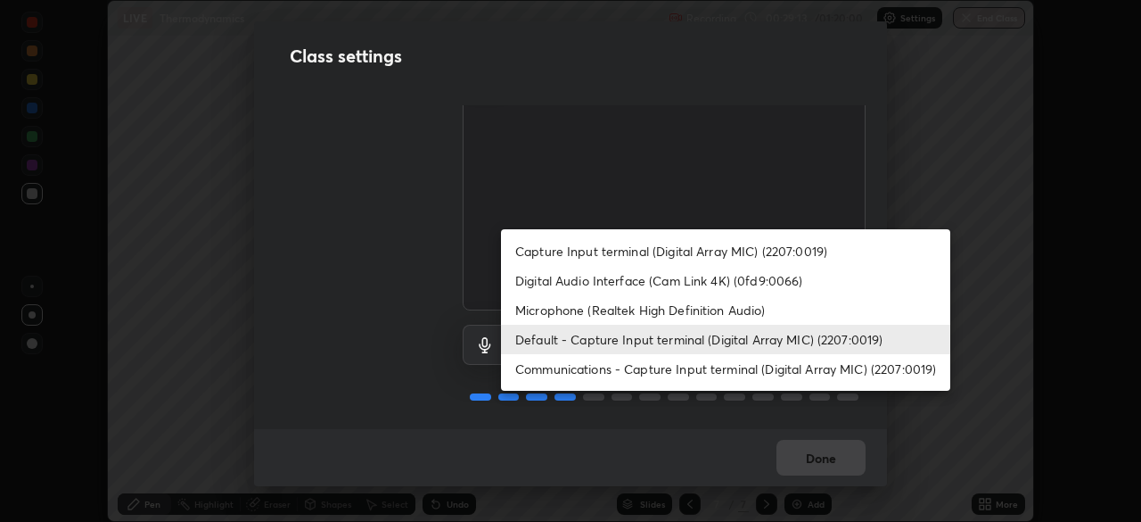
click at [666, 308] on li "Microphone (Realtek High Definition Audio)" at bounding box center [725, 309] width 449 height 29
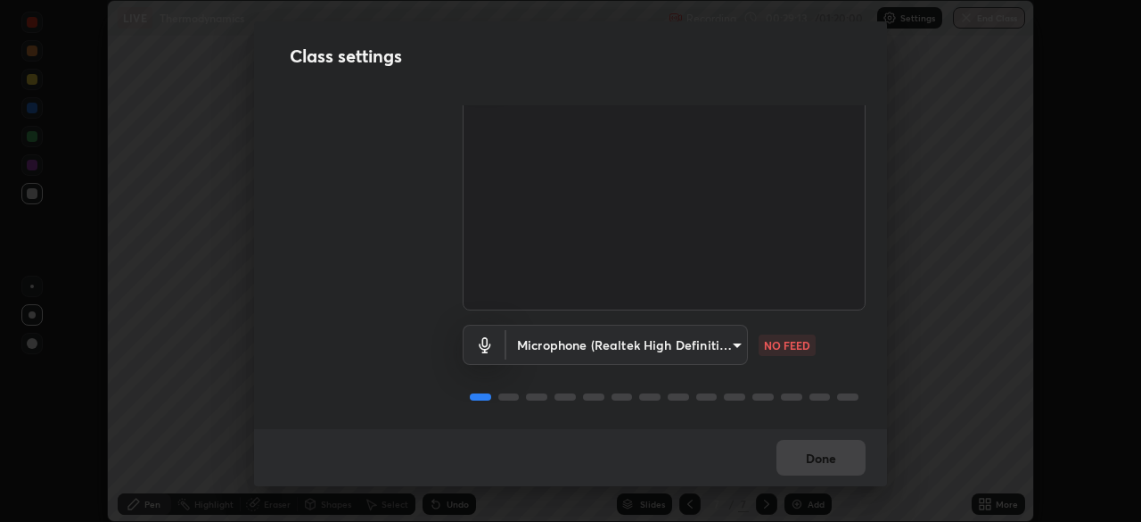
click at [659, 339] on body "Erase all LIVE Thermodynamics Recording 00:29:13 / 01:20:00 Settings End Class …" at bounding box center [570, 261] width 1141 height 522
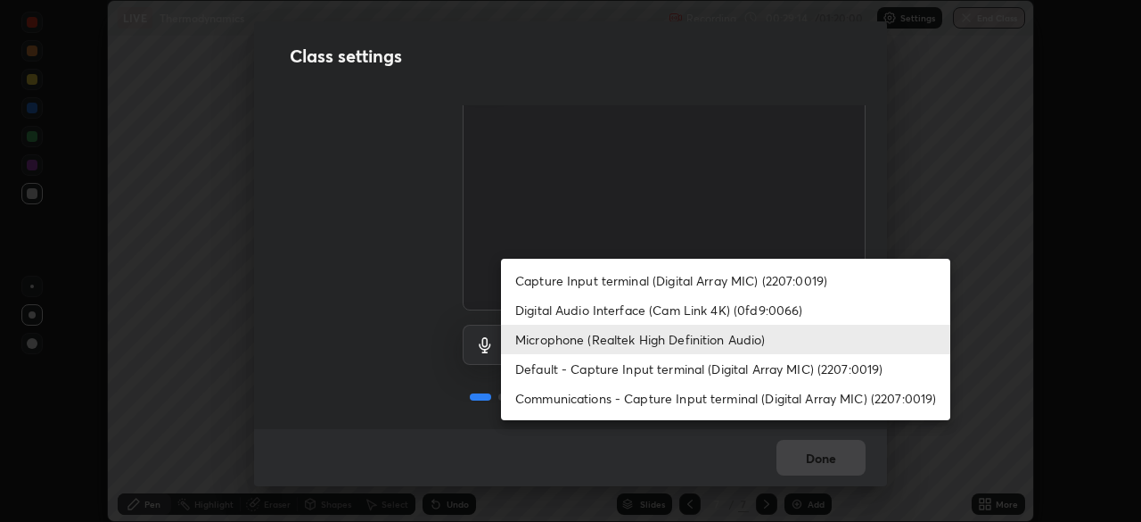
click at [635, 378] on li "Default - Capture Input terminal (Digital Array MIC) (2207:0019)" at bounding box center [725, 368] width 449 height 29
type input "default"
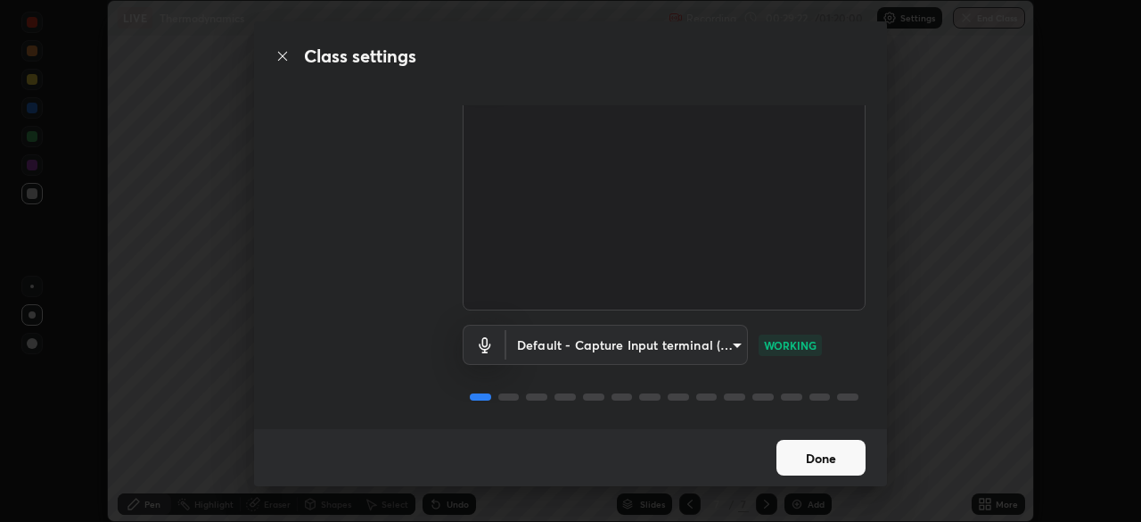
click at [818, 465] on button "Done" at bounding box center [821, 458] width 89 height 36
click at [818, 458] on button "Done" at bounding box center [821, 458] width 89 height 36
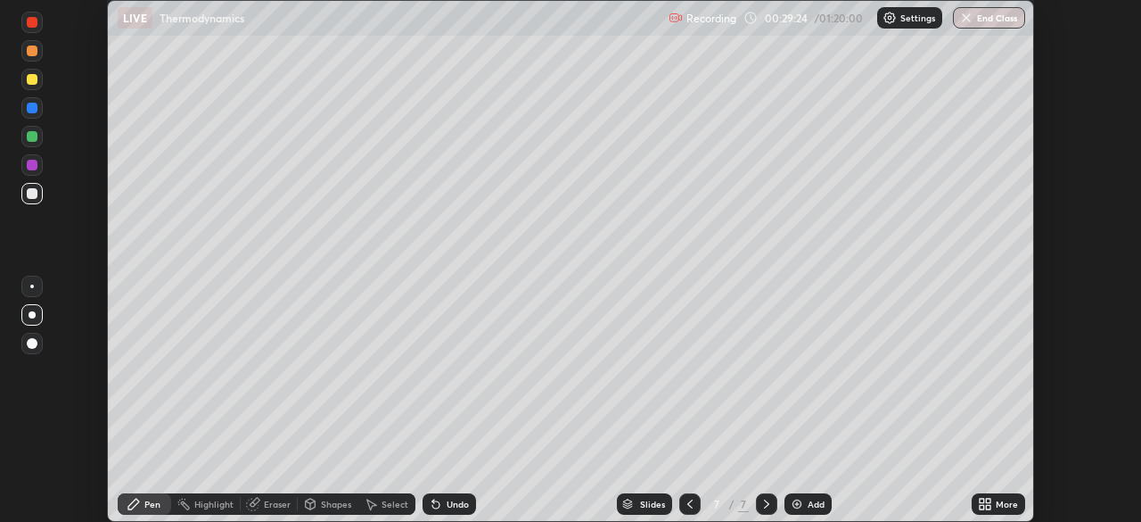
click at [982, 488] on div "More" at bounding box center [998, 504] width 53 height 36
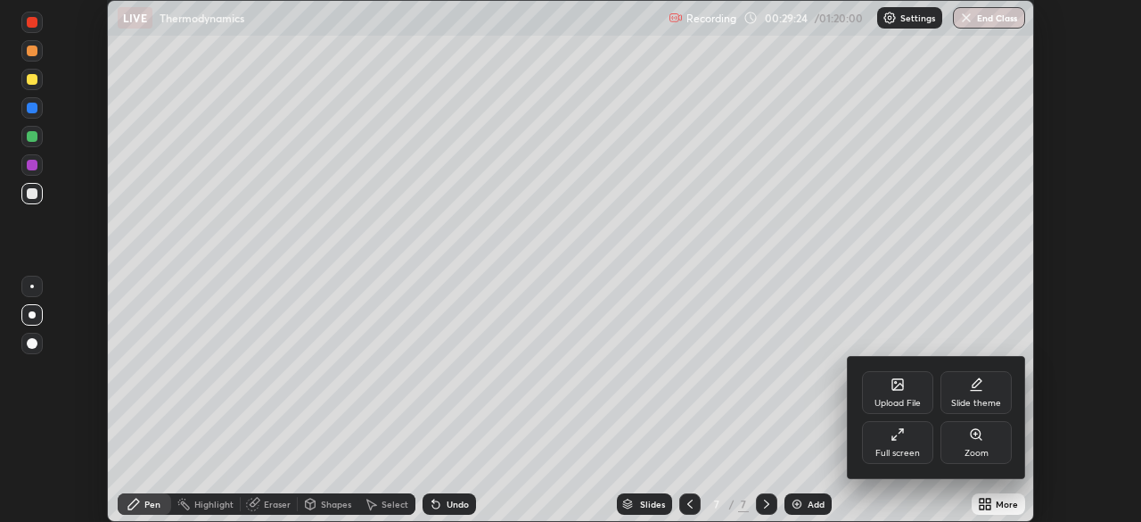
click at [983, 496] on div at bounding box center [570, 261] width 1141 height 522
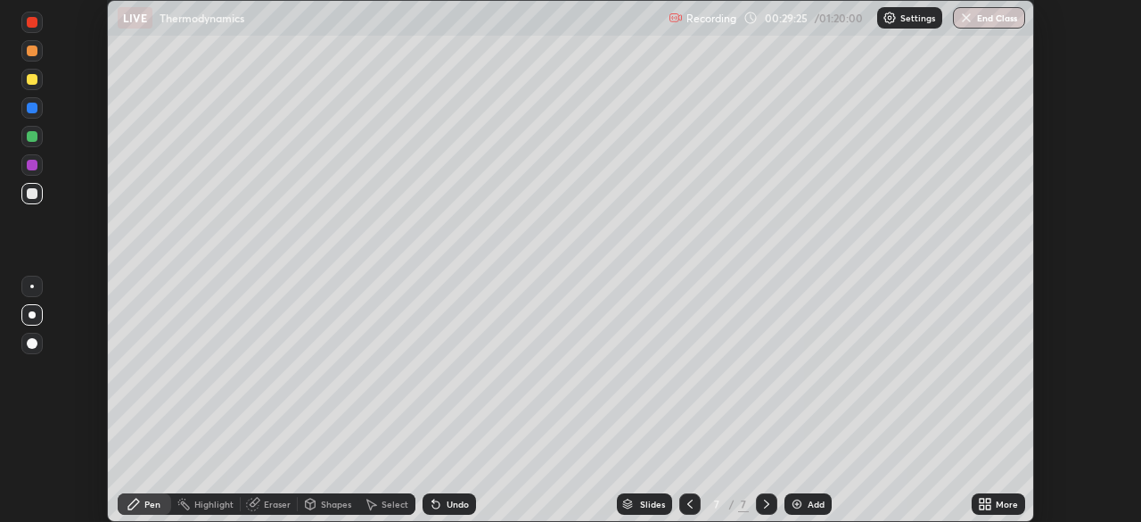
click at [981, 500] on icon at bounding box center [982, 500] width 4 height 4
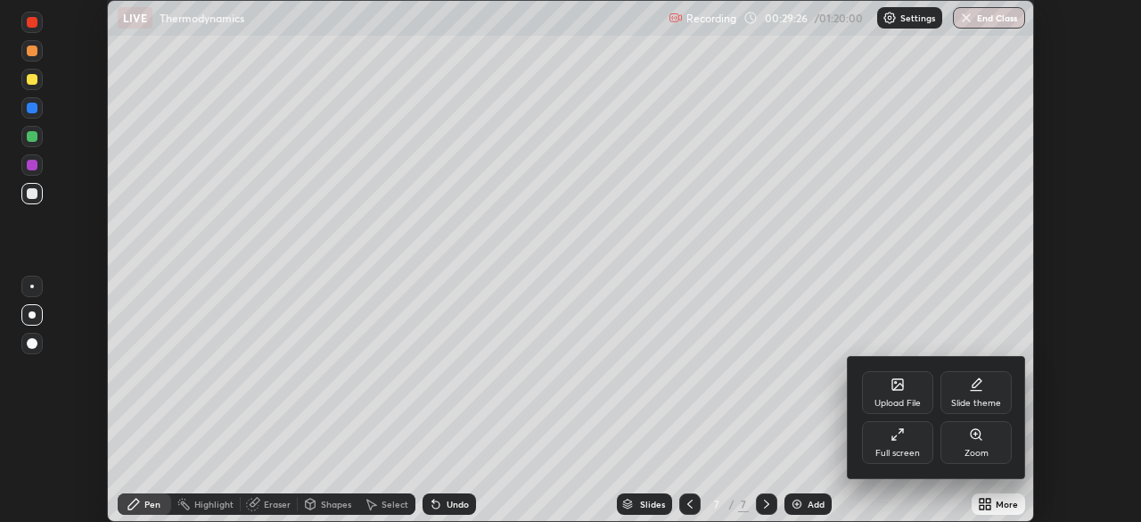
click at [917, 448] on div "Full screen" at bounding box center [898, 452] width 45 height 9
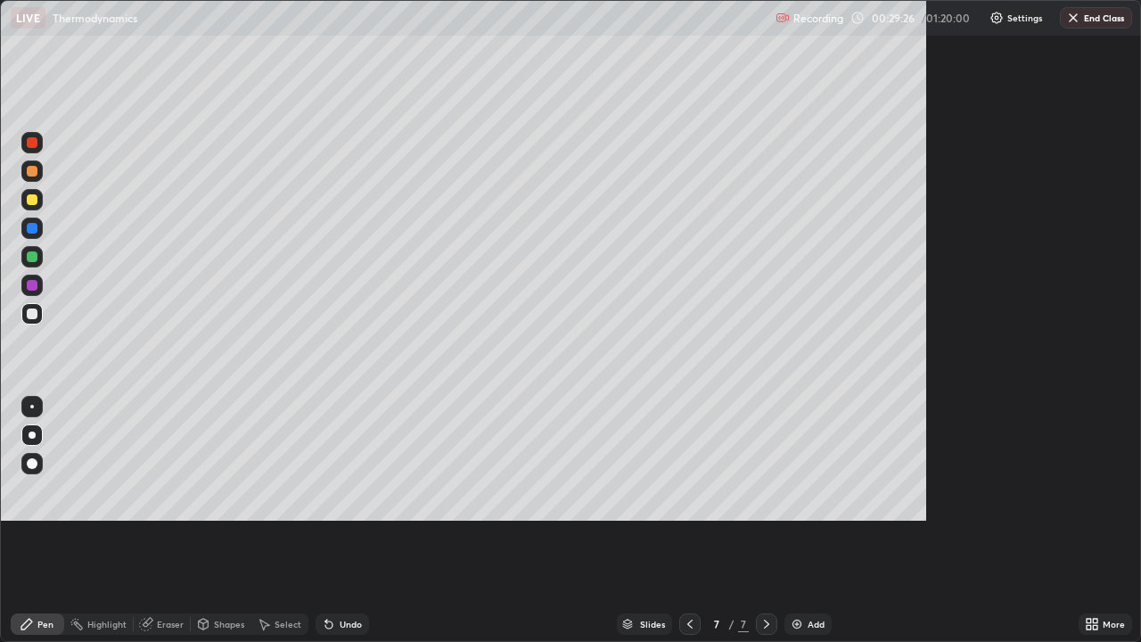
scroll to position [642, 1141]
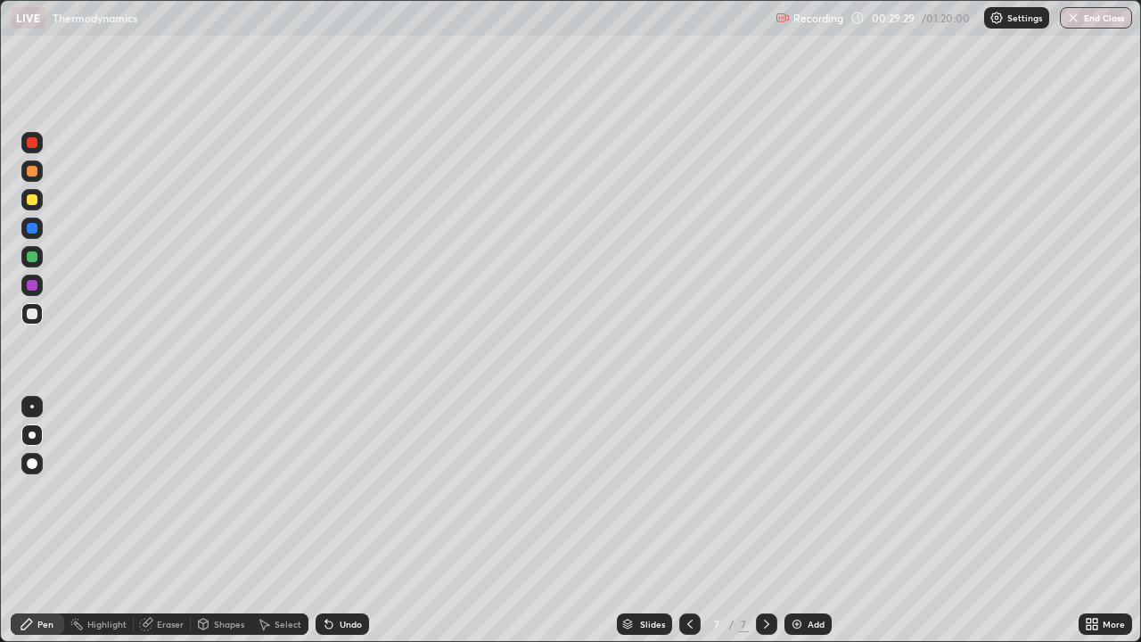
click at [33, 169] on div at bounding box center [32, 171] width 11 height 11
click at [340, 521] on div "Undo" at bounding box center [351, 624] width 22 height 9
click at [348, 521] on div "Undo" at bounding box center [342, 623] width 53 height 21
click at [171, 521] on div "Eraser" at bounding box center [170, 624] width 27 height 9
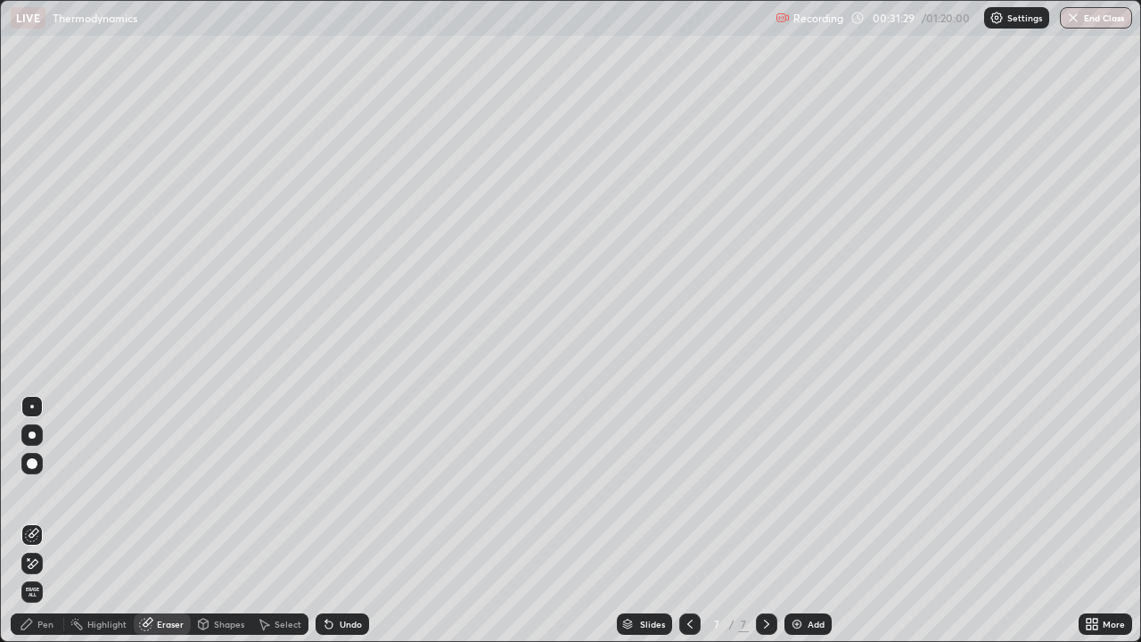
click at [45, 521] on div "Pen" at bounding box center [45, 624] width 16 height 9
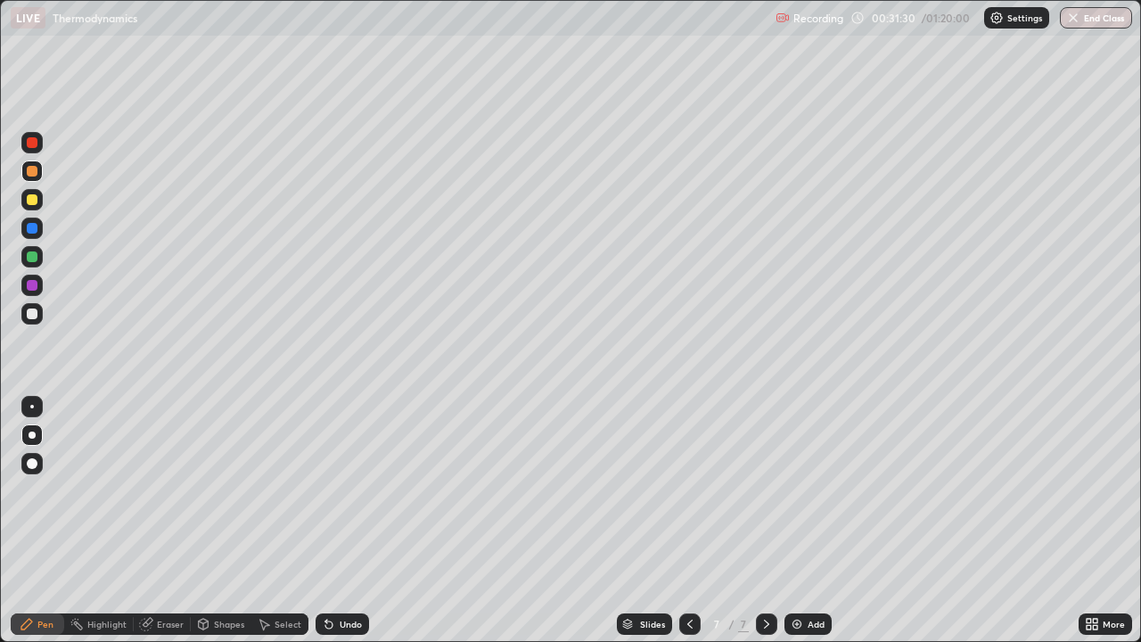
click at [34, 321] on div at bounding box center [31, 313] width 21 height 21
click at [29, 257] on div at bounding box center [32, 256] width 11 height 11
click at [803, 521] on div "Add" at bounding box center [808, 623] width 47 height 21
click at [38, 307] on div at bounding box center [31, 313] width 21 height 21
click at [214, 521] on div "Shapes" at bounding box center [229, 624] width 30 height 9
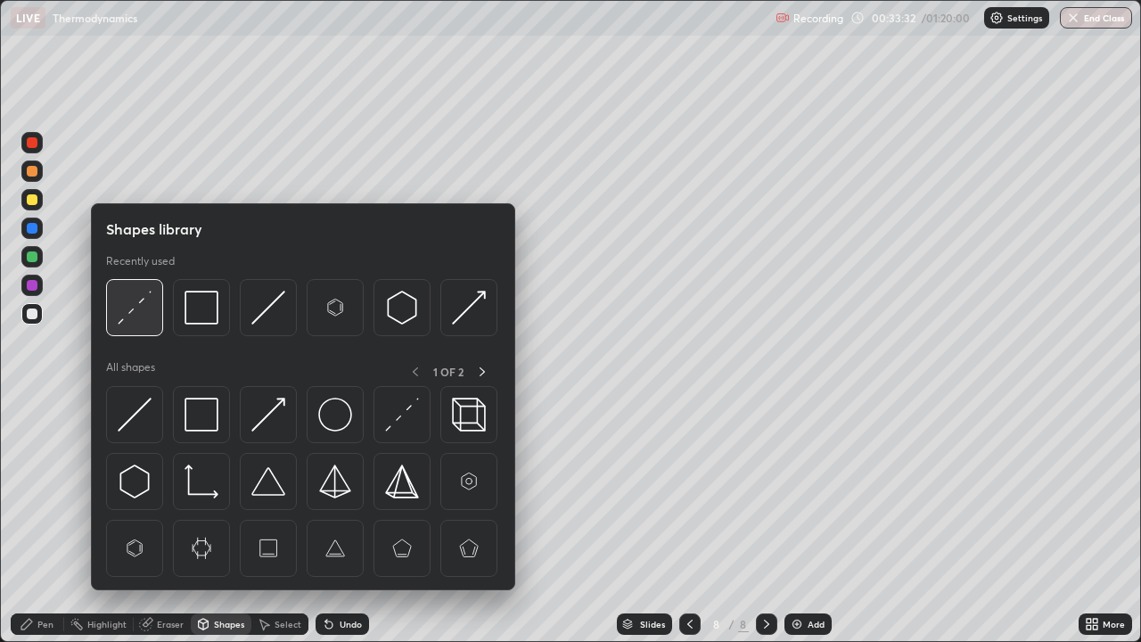
click at [140, 306] on img at bounding box center [135, 308] width 34 height 34
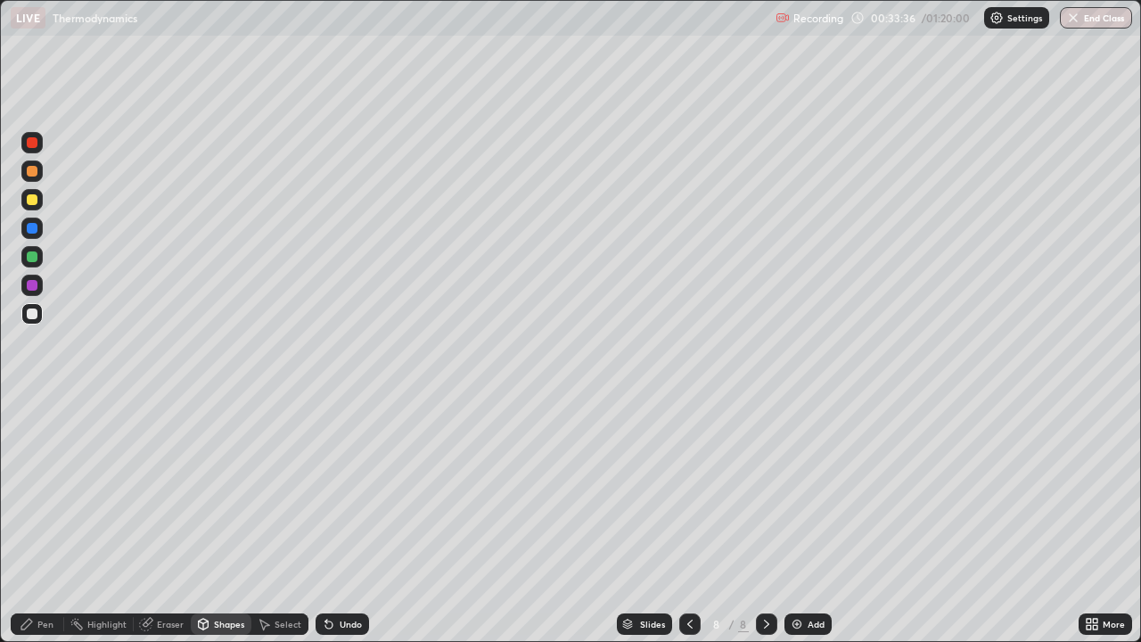
click at [53, 521] on div "Pen" at bounding box center [45, 624] width 16 height 9
click at [29, 169] on div at bounding box center [32, 171] width 11 height 11
click at [30, 317] on div at bounding box center [32, 313] width 11 height 11
click at [690, 521] on icon at bounding box center [690, 624] width 14 height 14
click at [765, 521] on icon at bounding box center [767, 624] width 14 height 14
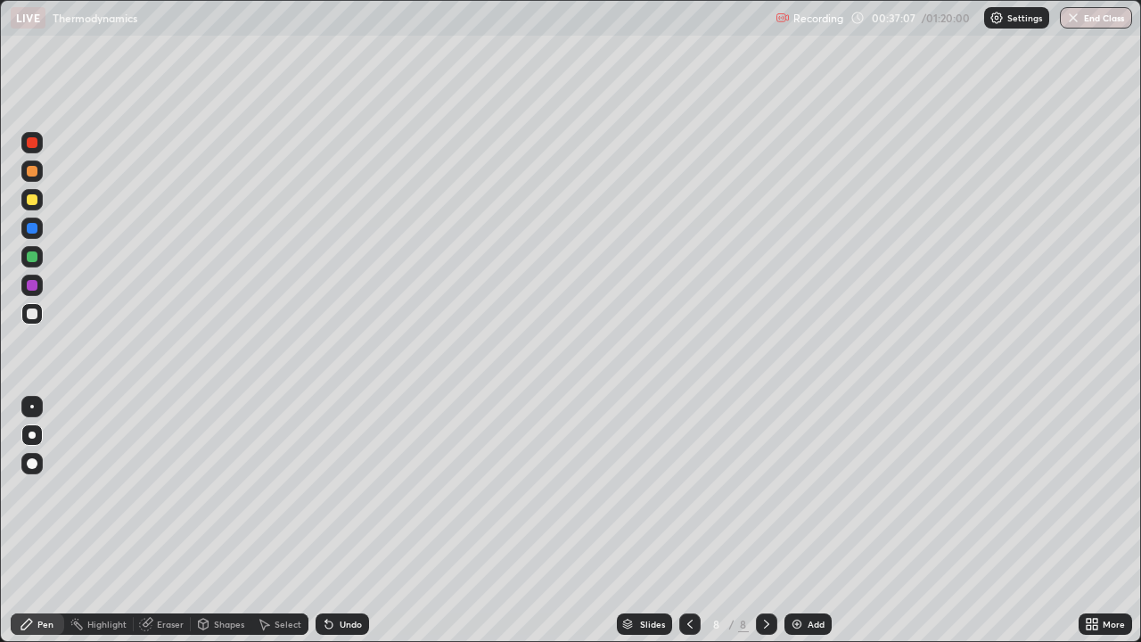
click at [31, 180] on div at bounding box center [31, 170] width 21 height 21
click at [23, 208] on div at bounding box center [31, 199] width 21 height 21
click at [163, 521] on div "Eraser" at bounding box center [170, 624] width 27 height 9
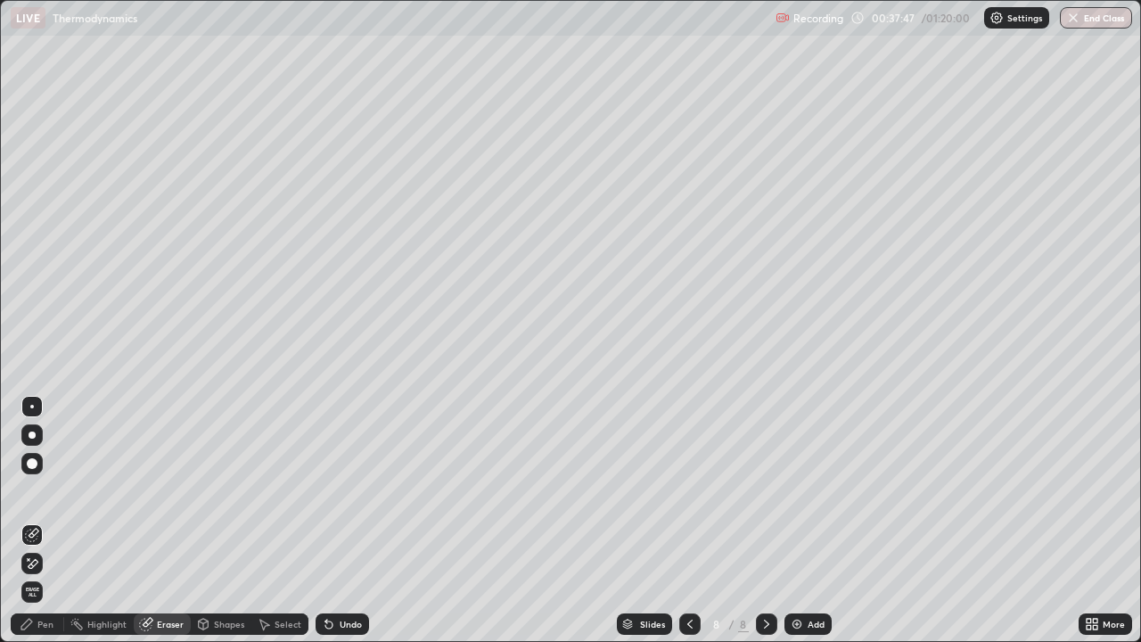
click at [41, 521] on div "Pen" at bounding box center [37, 623] width 53 height 21
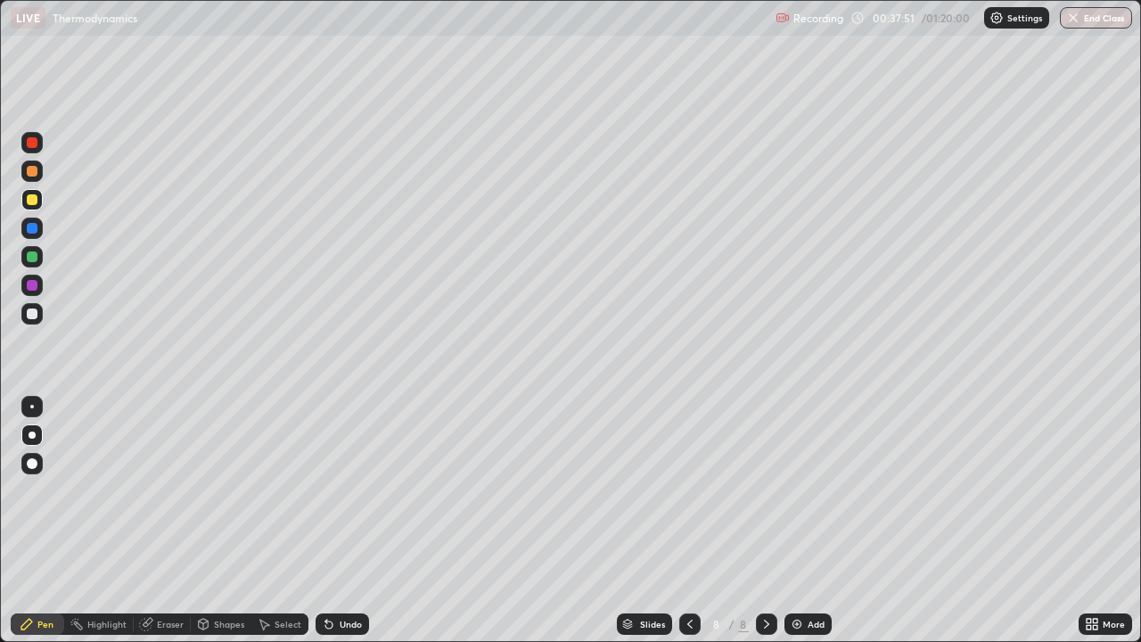
click at [30, 314] on div at bounding box center [32, 313] width 11 height 11
click at [32, 178] on div at bounding box center [31, 170] width 21 height 21
click at [32, 255] on div at bounding box center [32, 256] width 11 height 11
click at [172, 521] on div "Eraser" at bounding box center [170, 624] width 27 height 9
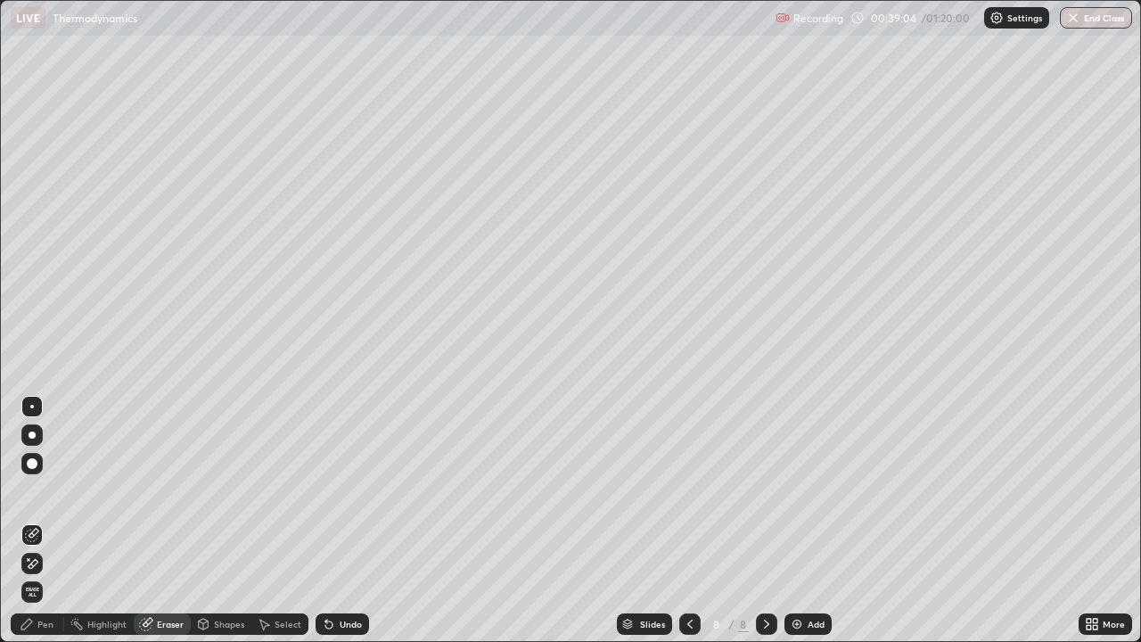
click at [53, 521] on div "Pen" at bounding box center [37, 623] width 53 height 21
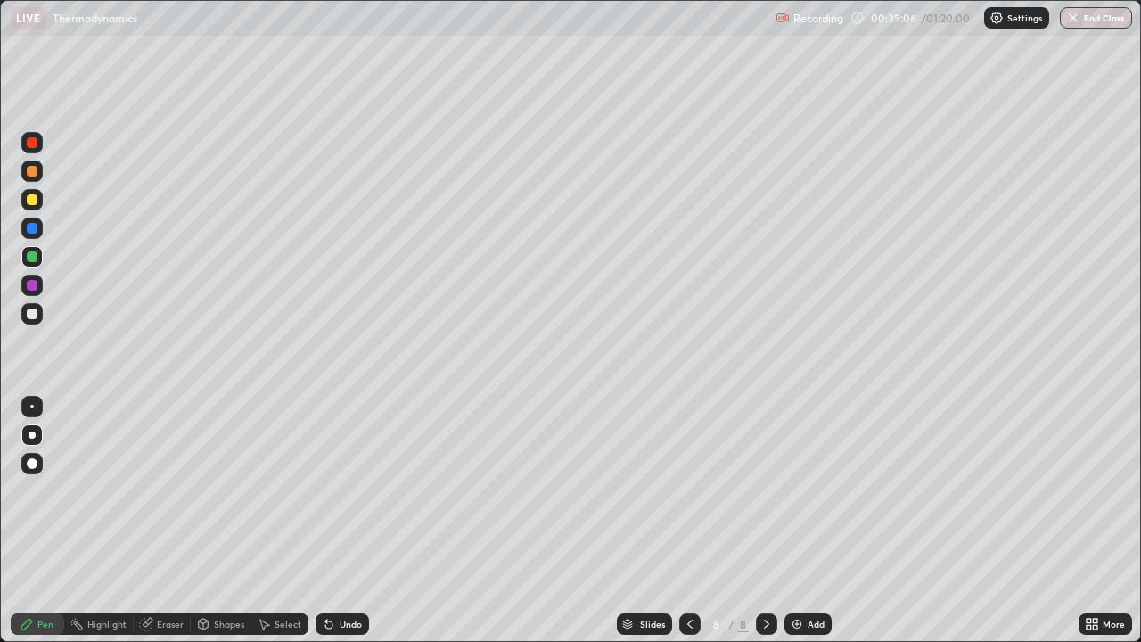
click at [167, 521] on div "Eraser" at bounding box center [162, 623] width 57 height 21
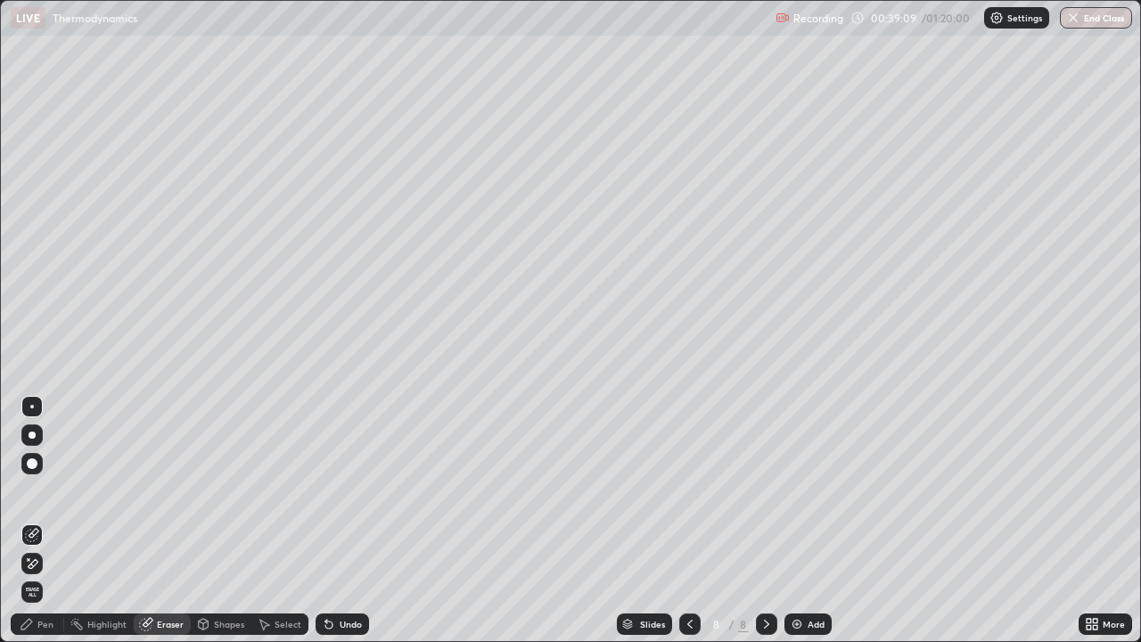
click at [45, 521] on div "Pen" at bounding box center [37, 623] width 53 height 21
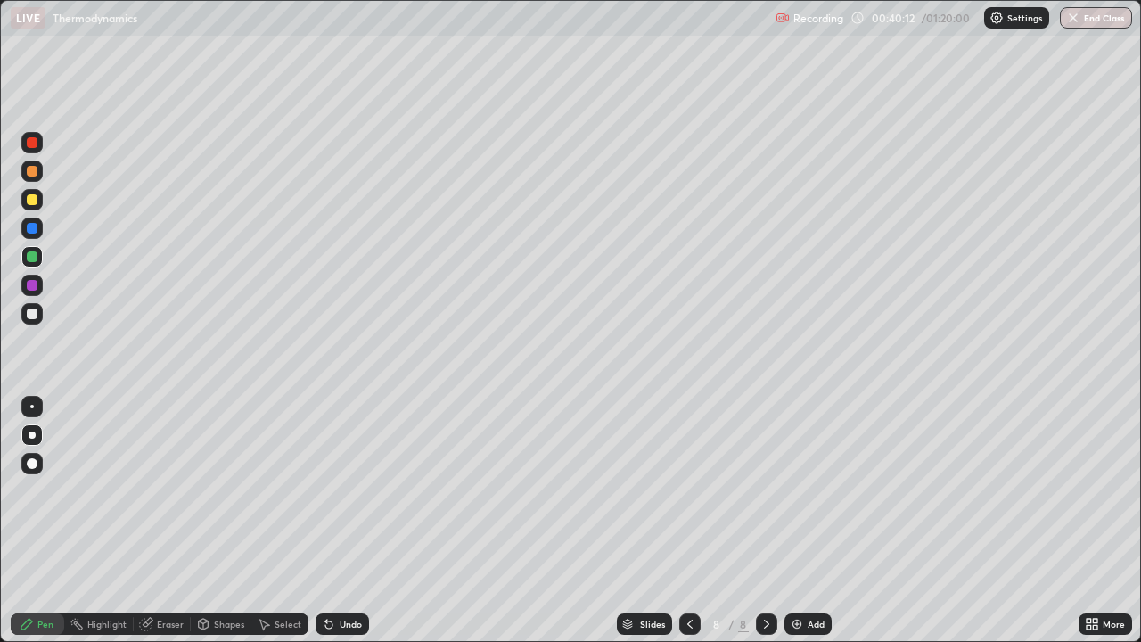
click at [792, 521] on img at bounding box center [797, 624] width 14 height 14
click at [30, 171] on div at bounding box center [32, 171] width 11 height 11
click at [33, 314] on div at bounding box center [32, 313] width 11 height 11
click at [31, 173] on div at bounding box center [32, 171] width 11 height 11
click at [183, 521] on div "Eraser" at bounding box center [162, 623] width 57 height 21
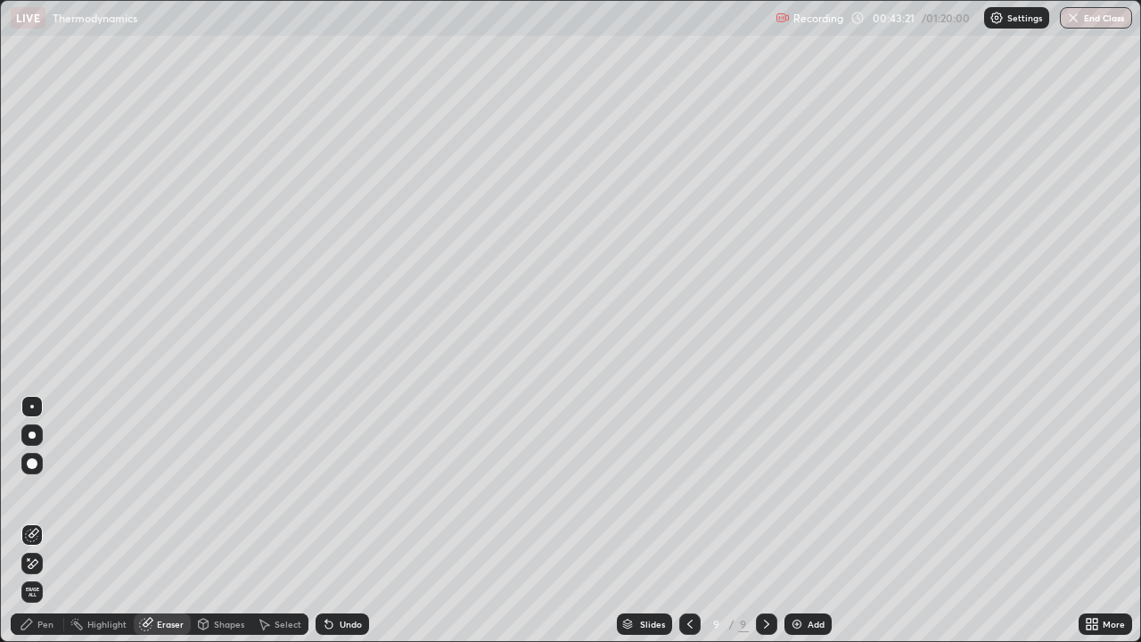
click at [48, 521] on div "Pen" at bounding box center [45, 624] width 16 height 9
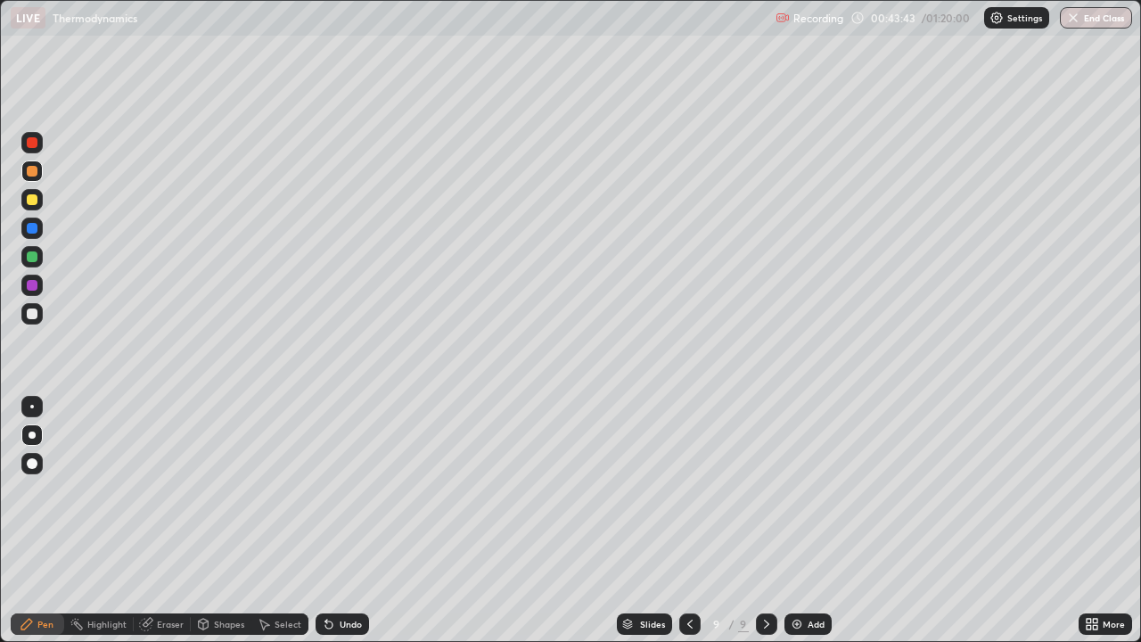
click at [29, 314] on div at bounding box center [32, 313] width 11 height 11
click at [793, 521] on img at bounding box center [797, 624] width 14 height 14
click at [32, 172] on div at bounding box center [32, 171] width 11 height 11
click at [36, 310] on div at bounding box center [32, 313] width 11 height 11
click at [34, 174] on div at bounding box center [32, 171] width 11 height 11
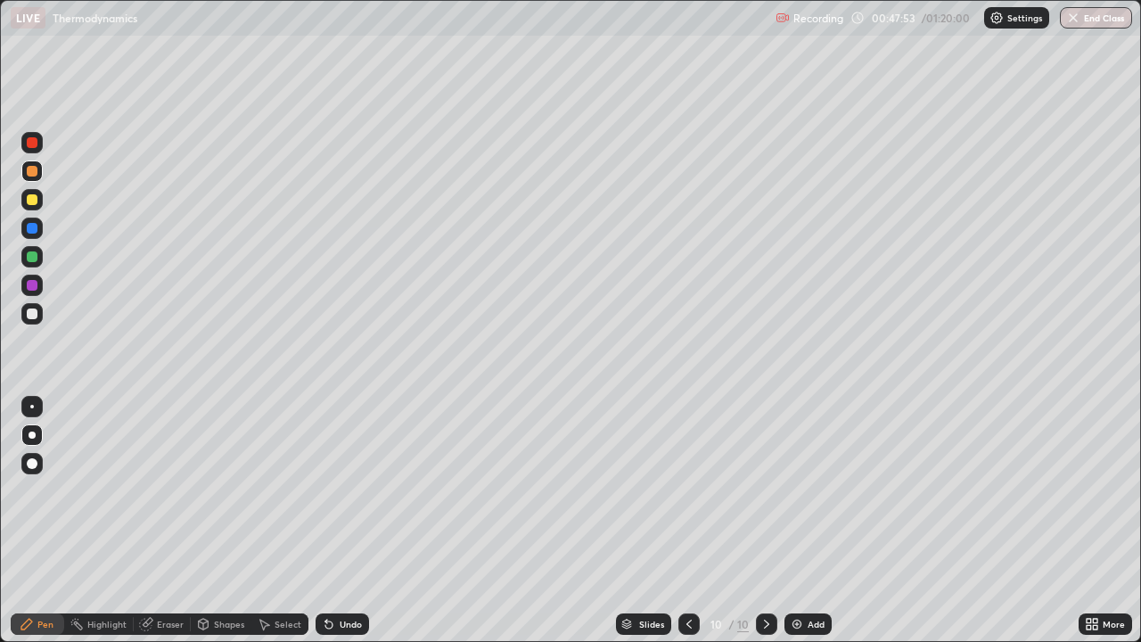
click at [32, 317] on div at bounding box center [32, 313] width 11 height 11
click at [33, 199] on div at bounding box center [32, 199] width 11 height 11
click at [29, 176] on div at bounding box center [32, 171] width 11 height 11
click at [32, 258] on div at bounding box center [32, 256] width 11 height 11
click at [37, 323] on div at bounding box center [31, 313] width 21 height 21
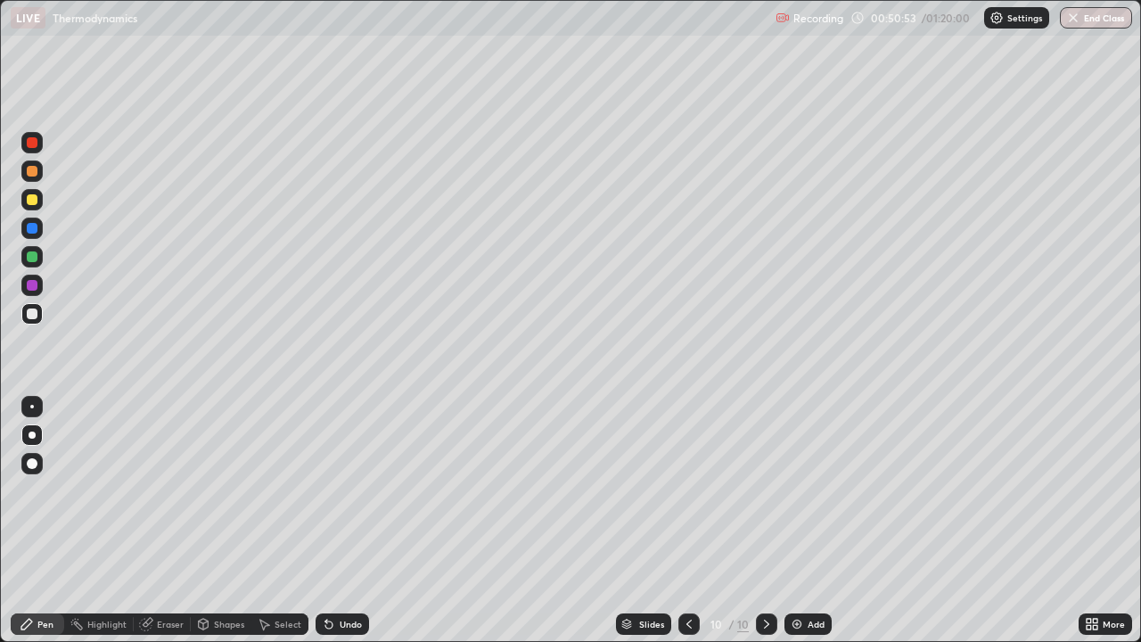
click at [30, 200] on div at bounding box center [32, 199] width 11 height 11
click at [32, 174] on div at bounding box center [32, 171] width 11 height 11
click at [343, 521] on div "Undo" at bounding box center [351, 624] width 22 height 9
click at [31, 199] on div at bounding box center [32, 199] width 11 height 11
click at [35, 255] on div at bounding box center [32, 256] width 11 height 11
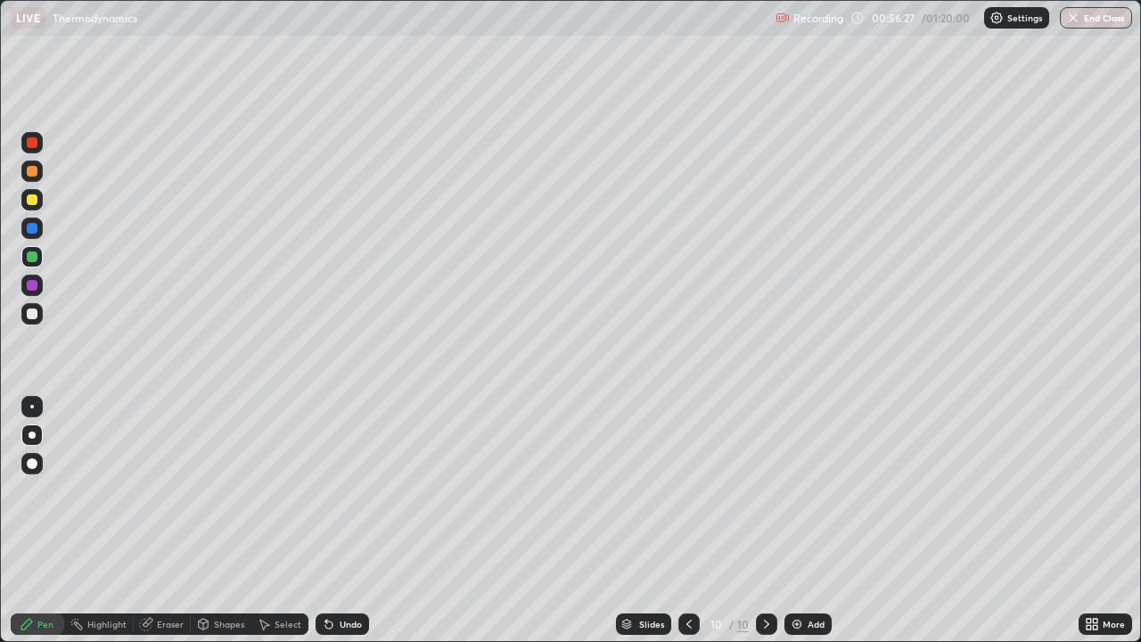
click at [797, 521] on img at bounding box center [797, 624] width 14 height 14
click at [29, 174] on div at bounding box center [32, 171] width 11 height 11
click at [230, 521] on div "Shapes" at bounding box center [221, 623] width 61 height 21
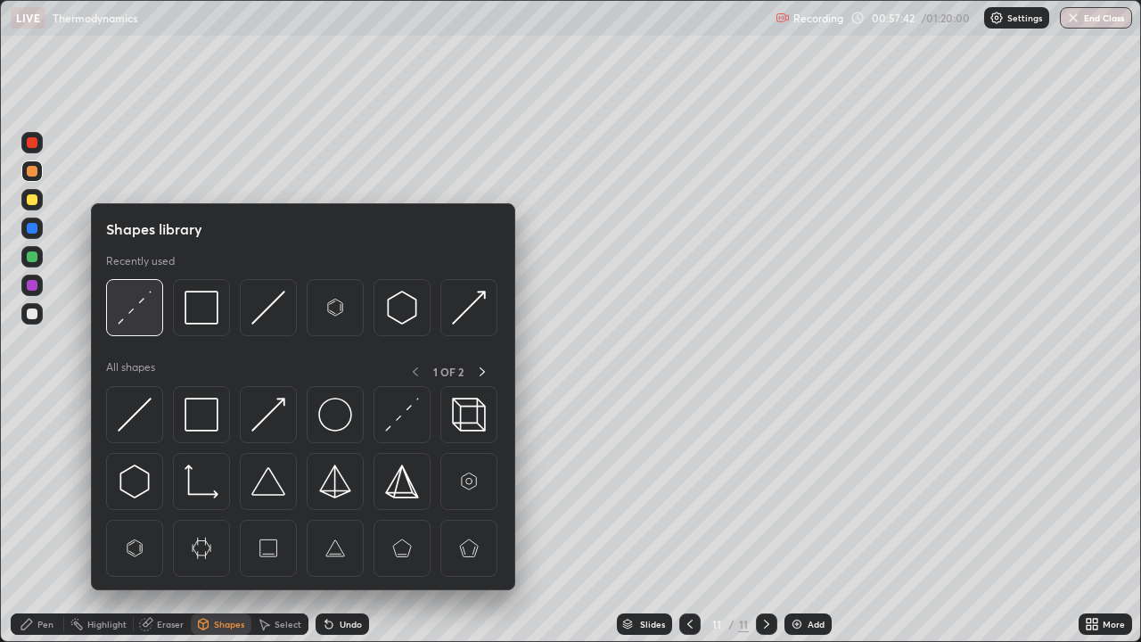
click at [136, 308] on img at bounding box center [135, 308] width 34 height 34
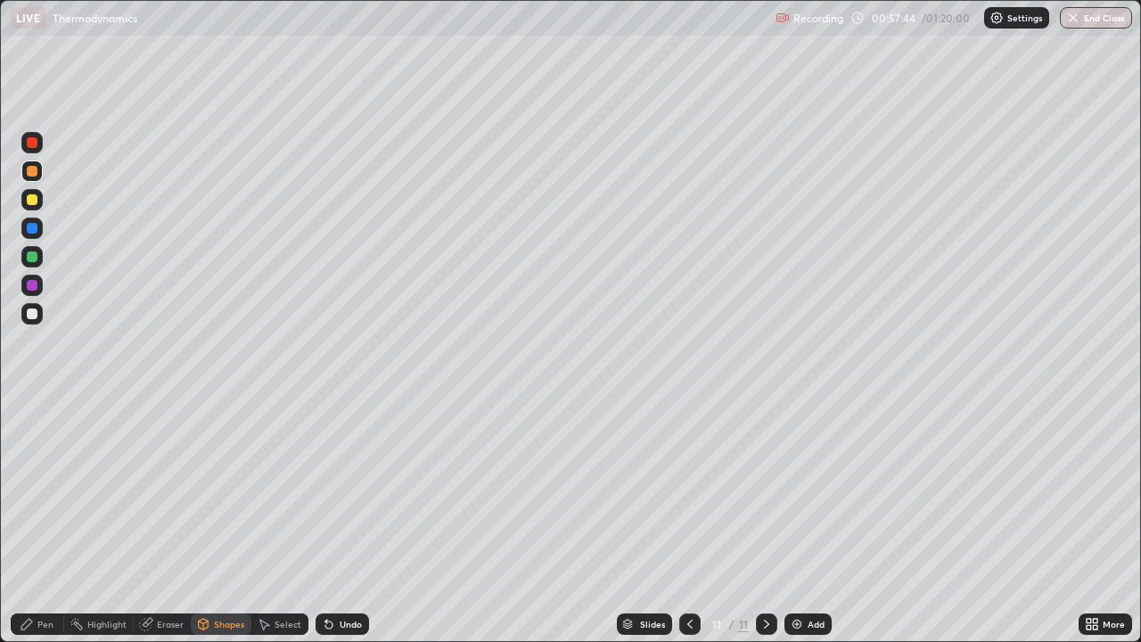
click at [48, 521] on div "Pen" at bounding box center [37, 623] width 53 height 21
click at [348, 521] on div "Undo" at bounding box center [351, 624] width 22 height 9
click at [349, 521] on div "Undo" at bounding box center [351, 624] width 22 height 9
click at [347, 521] on div "Undo" at bounding box center [351, 624] width 22 height 9
click at [36, 312] on div at bounding box center [32, 313] width 11 height 11
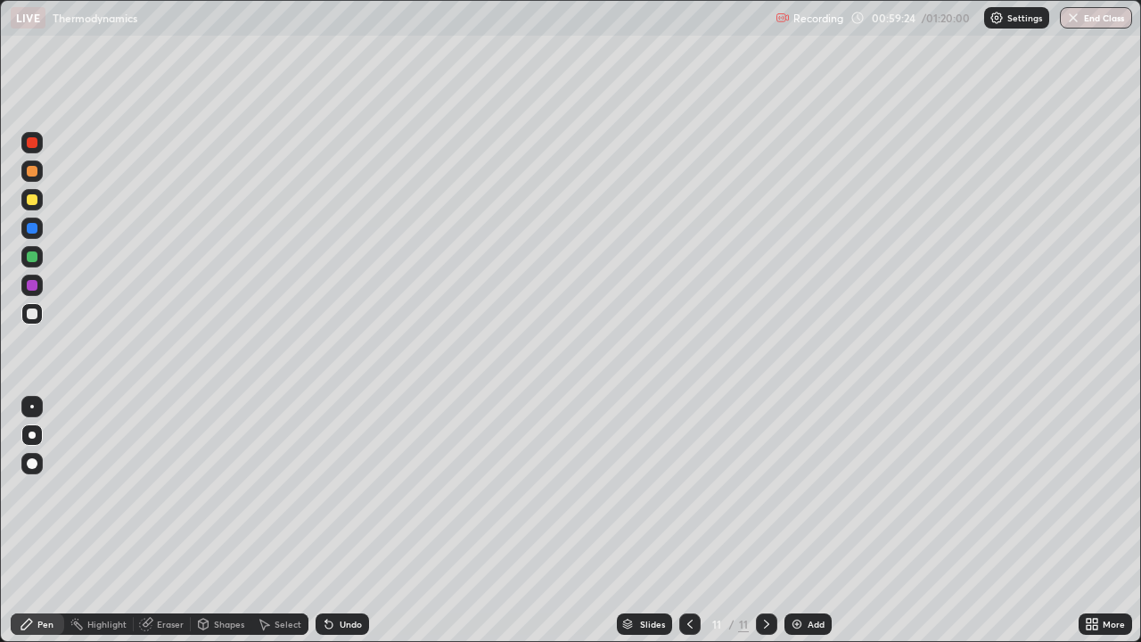
click at [175, 521] on div "Eraser" at bounding box center [170, 624] width 27 height 9
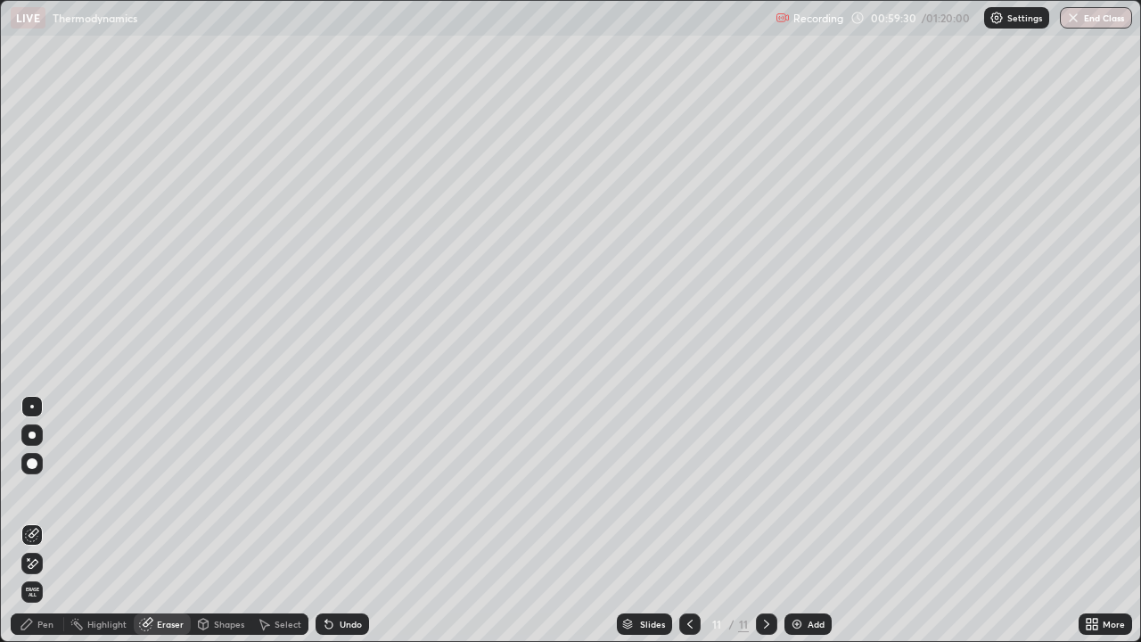
click at [51, 521] on div "Pen" at bounding box center [45, 624] width 16 height 9
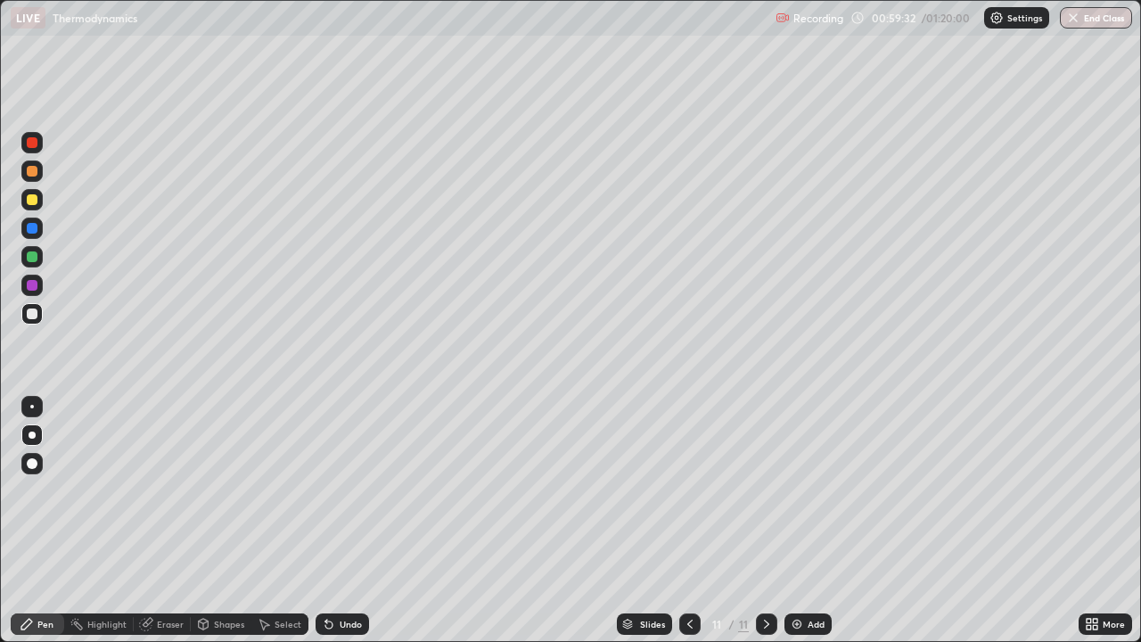
click at [37, 168] on div at bounding box center [32, 171] width 11 height 11
click at [25, 315] on div at bounding box center [31, 313] width 21 height 21
click at [158, 521] on div "Eraser" at bounding box center [162, 623] width 57 height 21
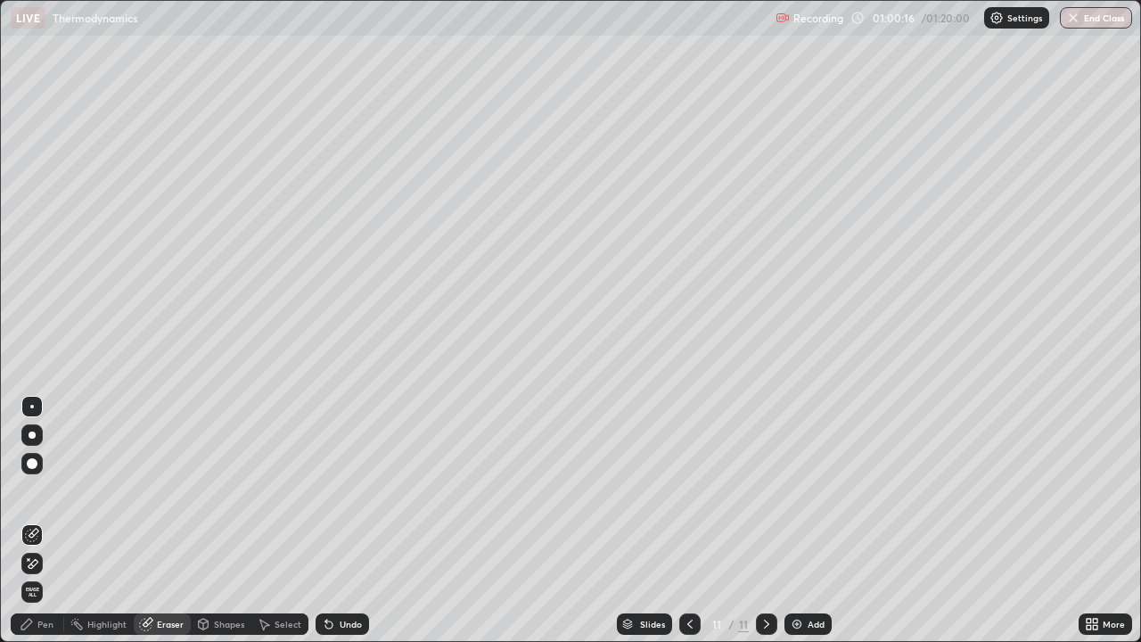
click at [49, 521] on div "Pen" at bounding box center [37, 623] width 53 height 21
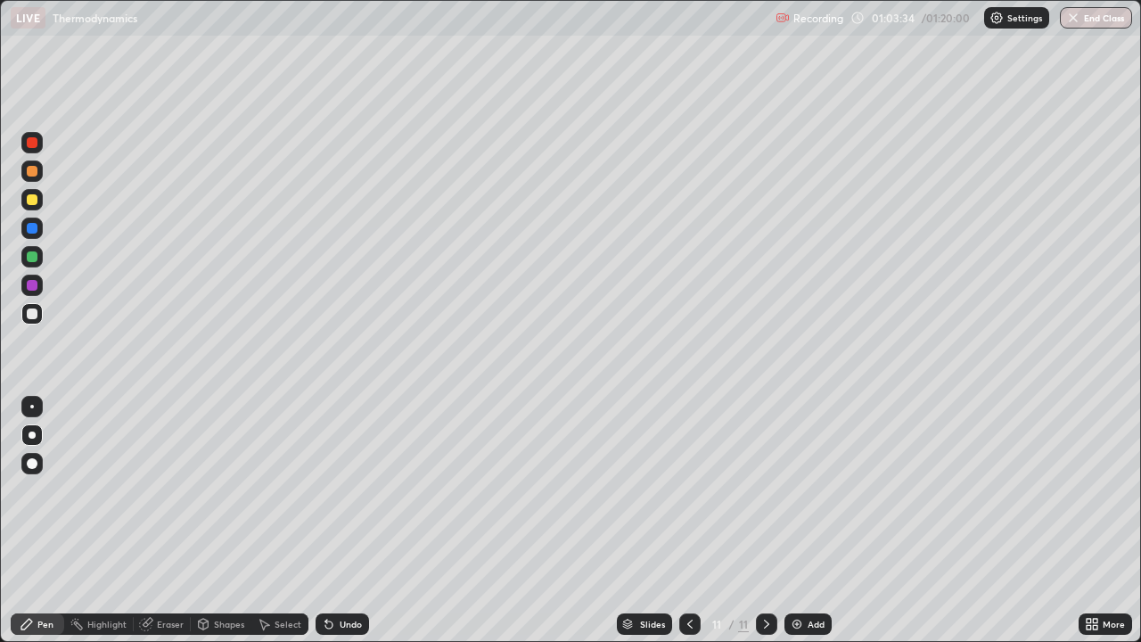
click at [797, 521] on div "Add" at bounding box center [808, 623] width 47 height 21
click at [27, 164] on div at bounding box center [31, 170] width 21 height 21
click at [40, 322] on div at bounding box center [31, 313] width 21 height 21
click at [354, 521] on div "Undo" at bounding box center [351, 624] width 22 height 9
click at [358, 521] on div "Undo" at bounding box center [351, 624] width 22 height 9
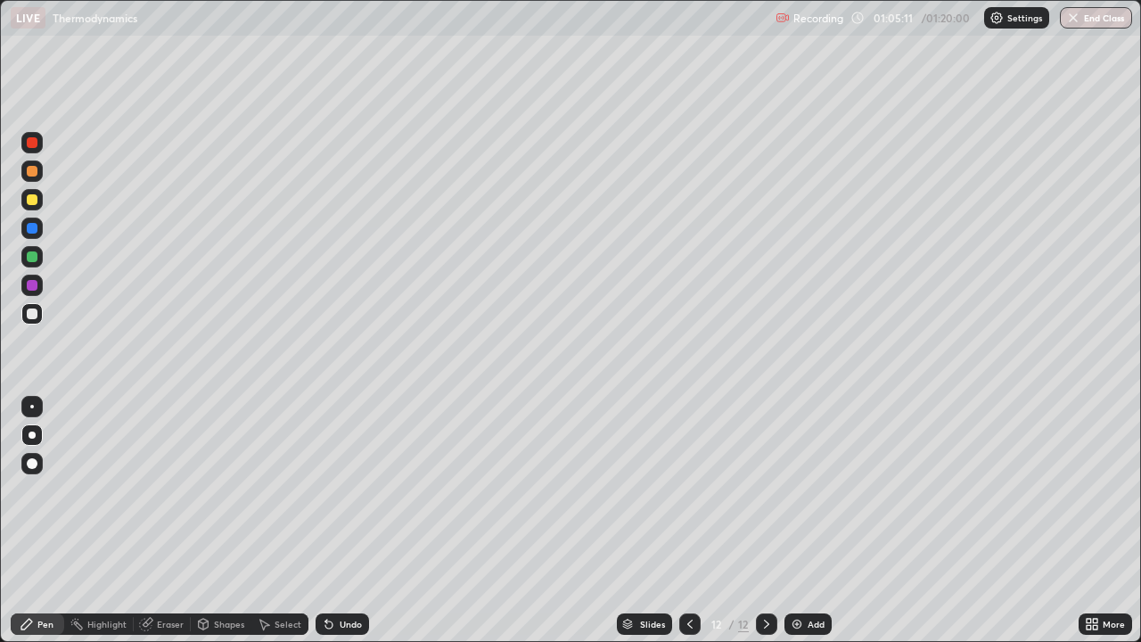
click at [34, 201] on div at bounding box center [32, 199] width 11 height 11
click at [35, 317] on div at bounding box center [32, 313] width 11 height 11
click at [34, 199] on div at bounding box center [32, 199] width 11 height 11
click at [35, 252] on div at bounding box center [32, 256] width 11 height 11
click at [790, 521] on img at bounding box center [797, 624] width 14 height 14
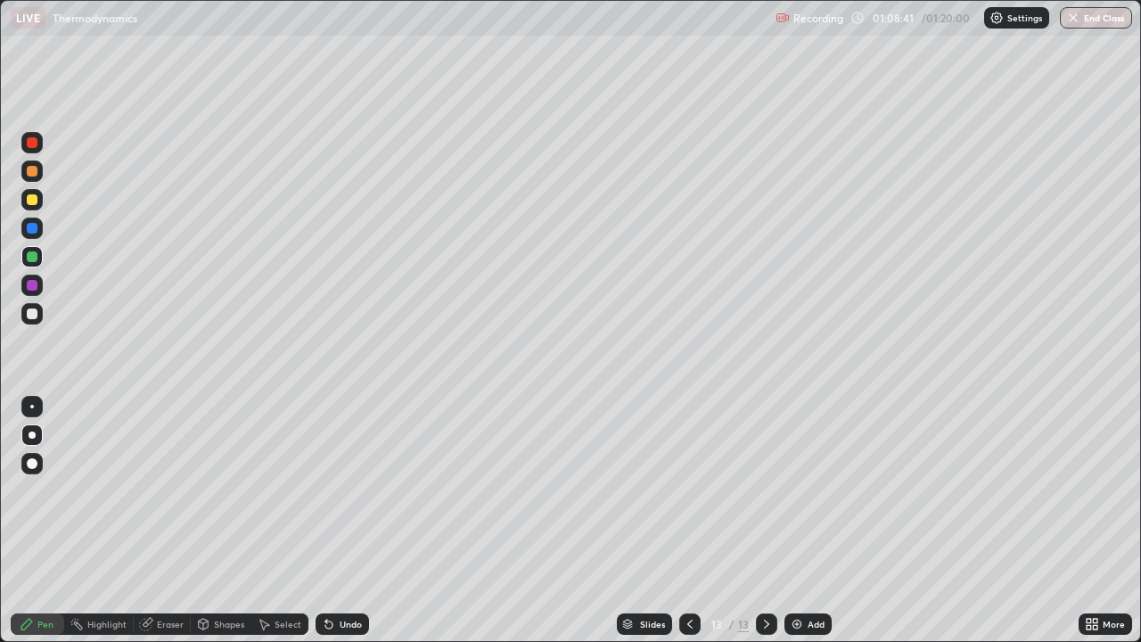
click at [29, 172] on div at bounding box center [32, 171] width 11 height 11
click at [29, 201] on div at bounding box center [32, 199] width 11 height 11
click at [334, 521] on div "Undo" at bounding box center [342, 623] width 53 height 21
click at [340, 521] on div "Undo" at bounding box center [351, 624] width 22 height 9
click at [343, 521] on div "Undo" at bounding box center [351, 624] width 22 height 9
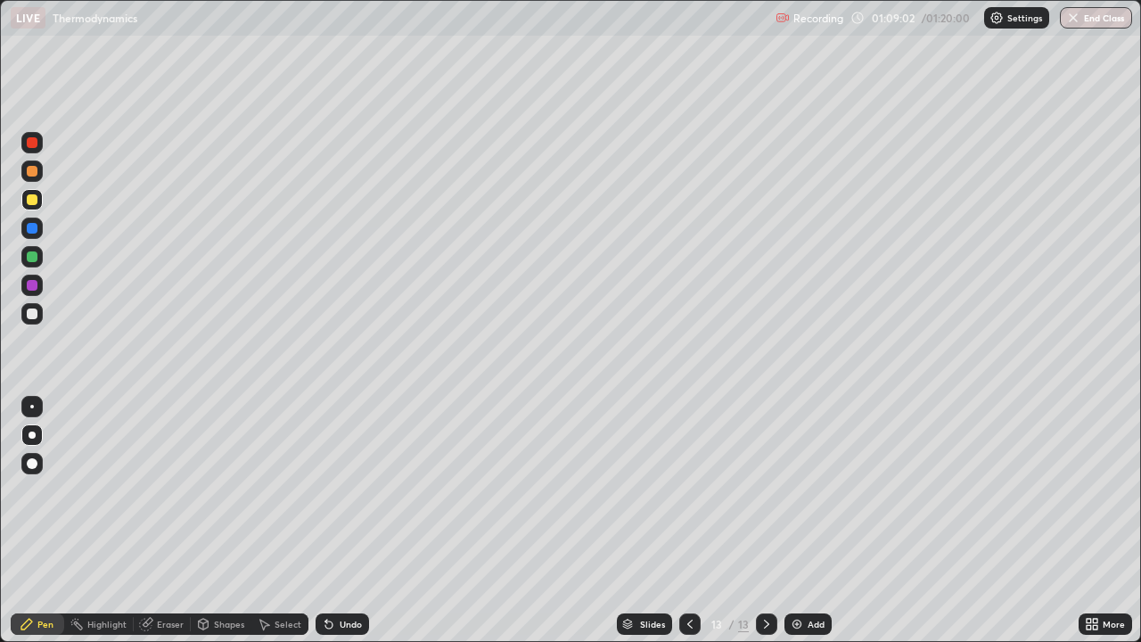
click at [343, 521] on div "Undo" at bounding box center [351, 624] width 22 height 9
click at [342, 521] on div "Undo" at bounding box center [342, 623] width 53 height 21
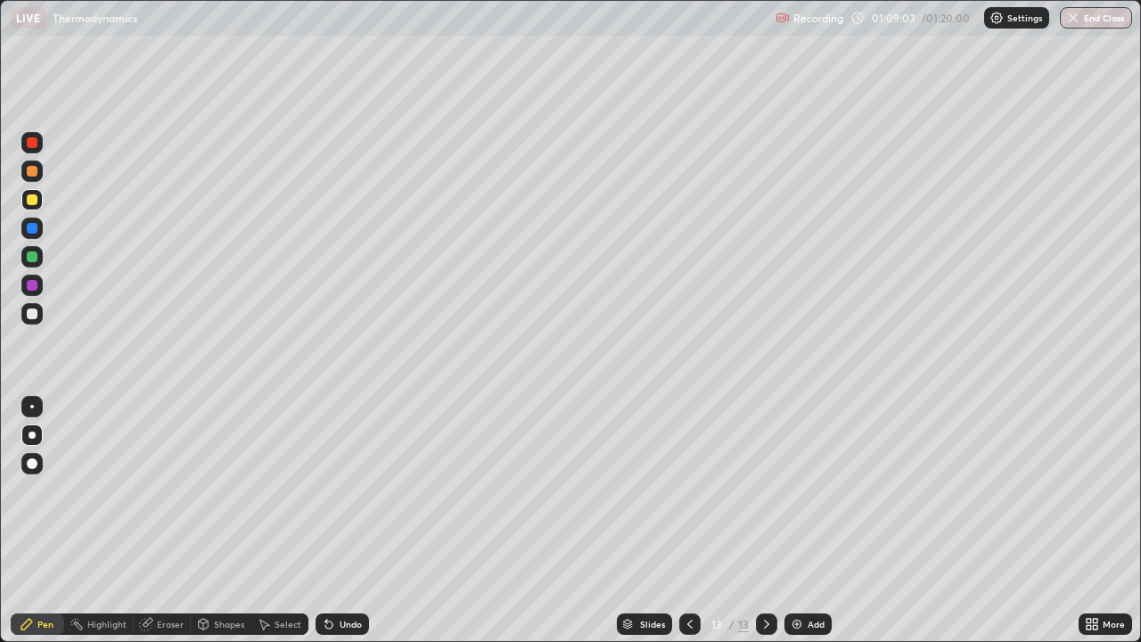
click at [345, 521] on div "Undo" at bounding box center [342, 623] width 53 height 21
click at [339, 521] on div "Undo" at bounding box center [342, 623] width 53 height 21
click at [333, 521] on div "Undo" at bounding box center [342, 623] width 53 height 21
click at [325, 521] on icon at bounding box center [328, 624] width 7 height 7
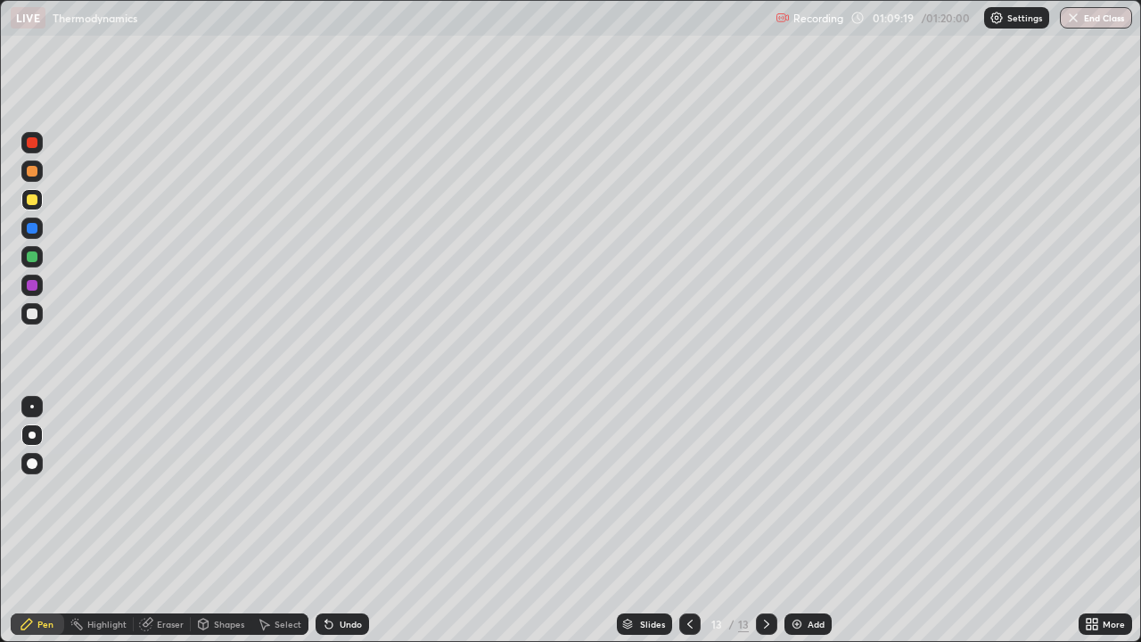
click at [29, 314] on div at bounding box center [32, 313] width 11 height 11
click at [31, 179] on div at bounding box center [31, 170] width 21 height 21
click at [29, 317] on div at bounding box center [32, 313] width 11 height 11
click at [29, 204] on div at bounding box center [32, 199] width 11 height 11
click at [29, 316] on div at bounding box center [32, 313] width 11 height 11
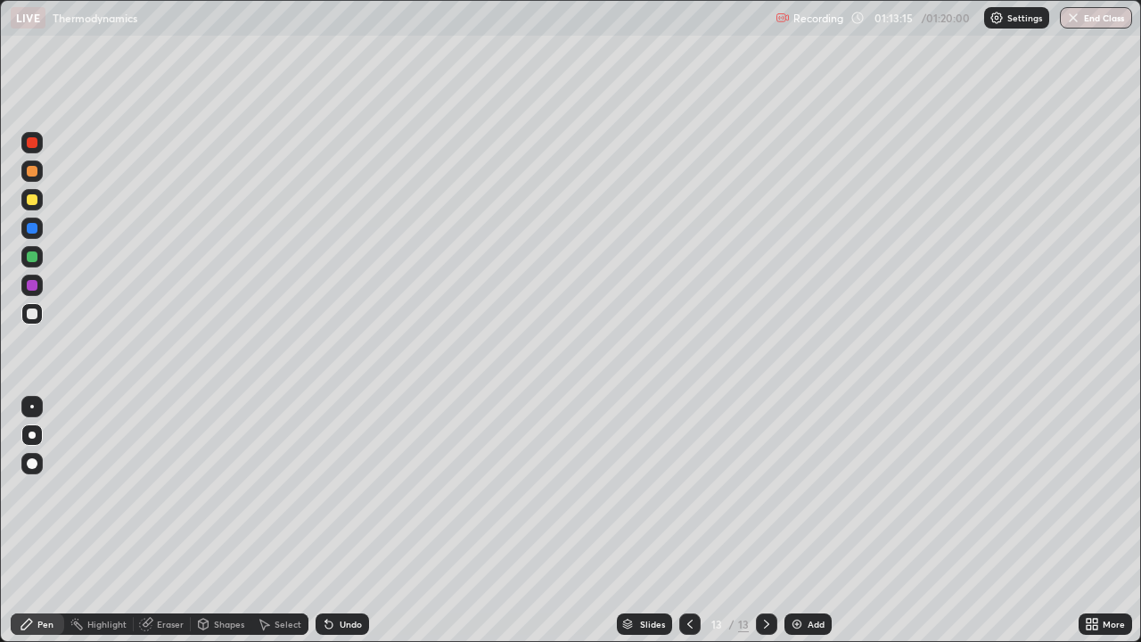
click at [29, 209] on div at bounding box center [31, 199] width 21 height 21
click at [36, 254] on div at bounding box center [32, 256] width 11 height 11
click at [33, 323] on div at bounding box center [31, 313] width 21 height 21
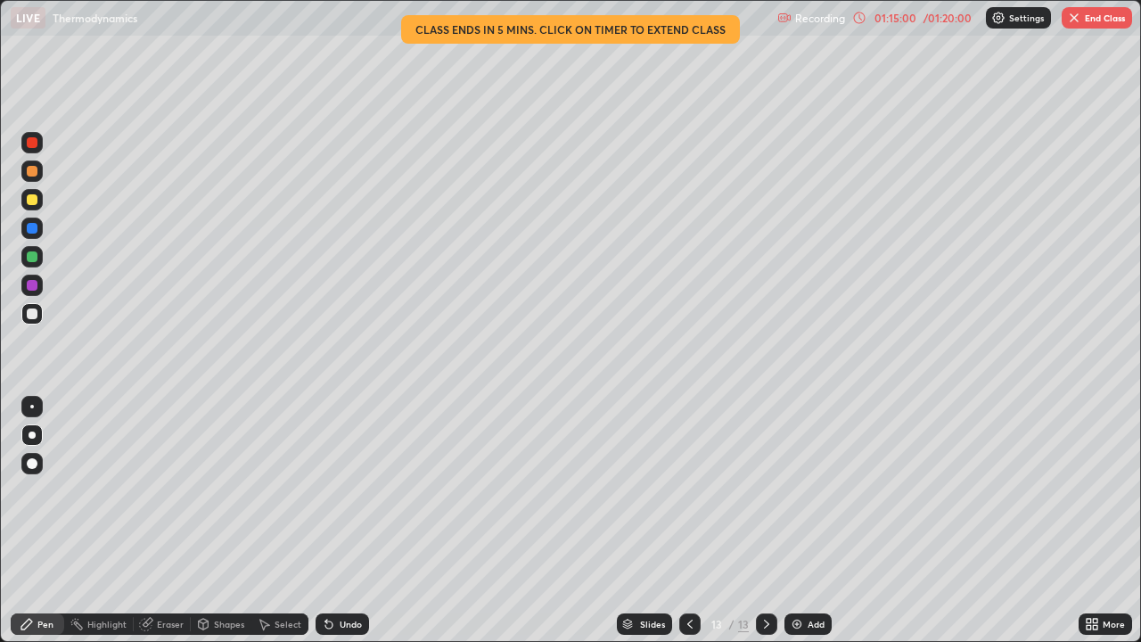
click at [29, 176] on div at bounding box center [32, 171] width 11 height 11
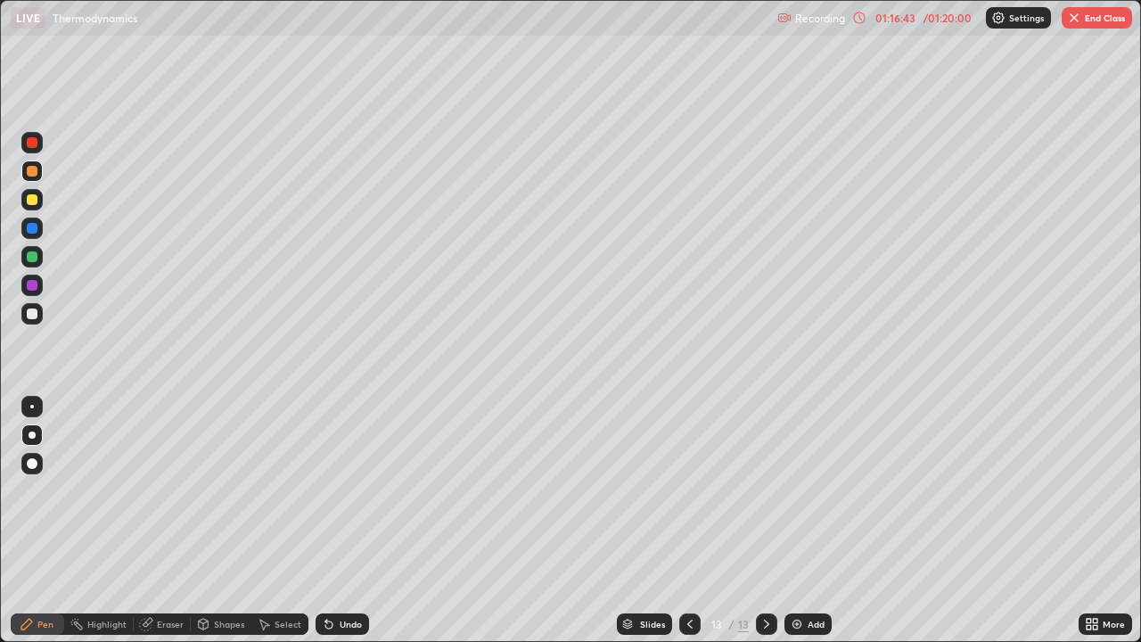
click at [1078, 11] on img "button" at bounding box center [1074, 18] width 14 height 14
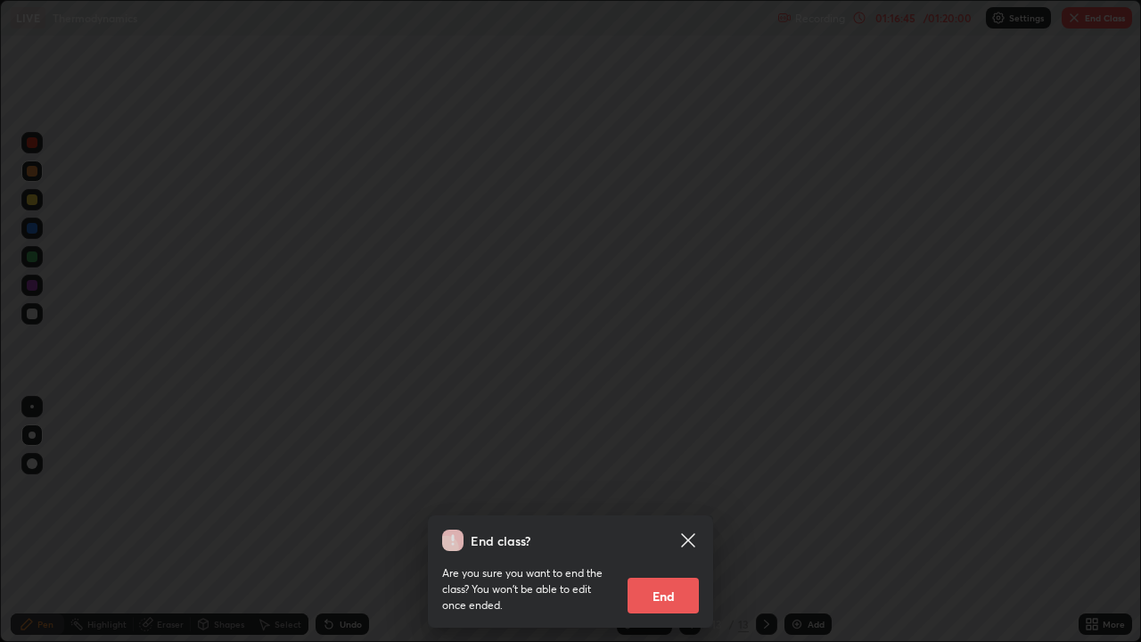
click at [665, 521] on button "End" at bounding box center [663, 596] width 71 height 36
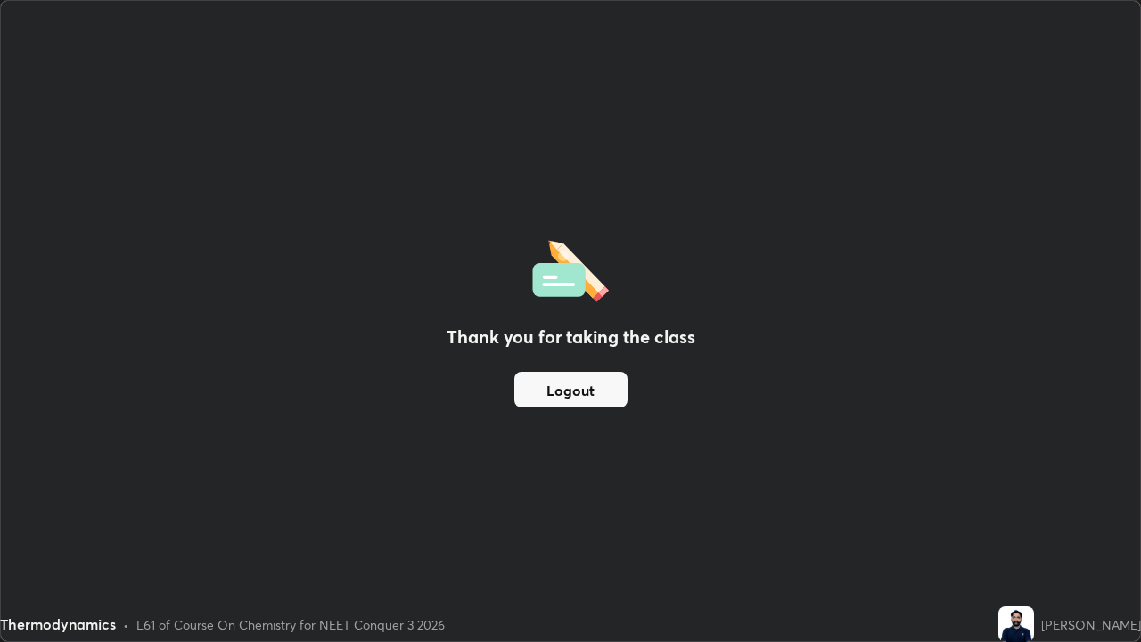
click at [596, 390] on button "Logout" at bounding box center [570, 390] width 113 height 36
click at [597, 394] on button "Logout" at bounding box center [570, 390] width 113 height 36
